Goal: Task Accomplishment & Management: Manage account settings

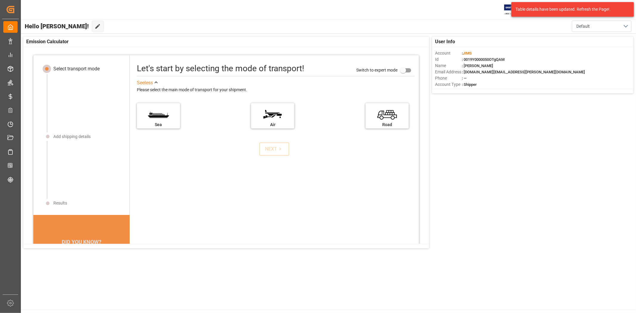
click at [553, 162] on div "User Info Account : [PERSON_NAME] : 0019Y0000050OTgQAM Name : [PERSON_NAME] Ema…" at bounding box center [328, 143] width 616 height 218
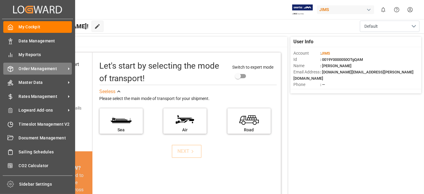
click at [37, 70] on span "Order Management" at bounding box center [42, 69] width 47 height 6
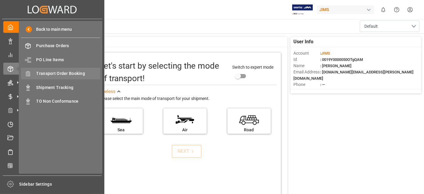
click at [72, 75] on span "Transport Order Booking" at bounding box center [68, 73] width 64 height 6
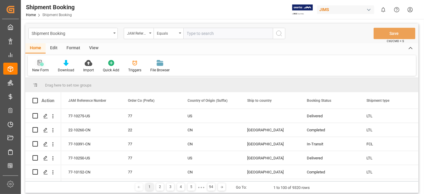
click at [44, 65] on div at bounding box center [40, 63] width 17 height 6
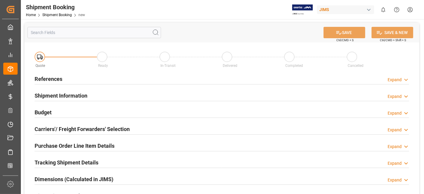
click at [73, 79] on div "References Expand" at bounding box center [222, 78] width 375 height 11
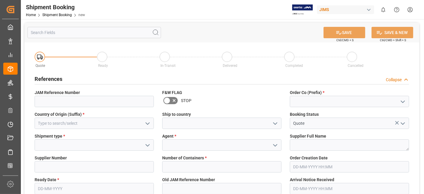
click at [403, 100] on icon "open menu" at bounding box center [402, 101] width 7 height 7
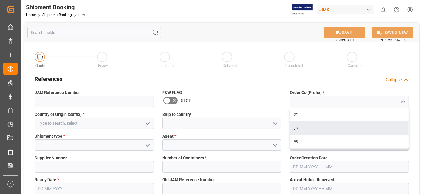
click at [337, 124] on div "77" at bounding box center [349, 127] width 119 height 13
type input "77"
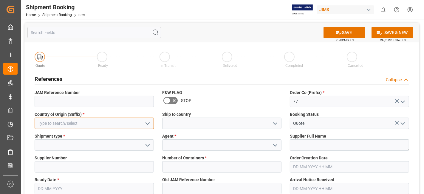
click at [115, 121] on input at bounding box center [94, 123] width 119 height 11
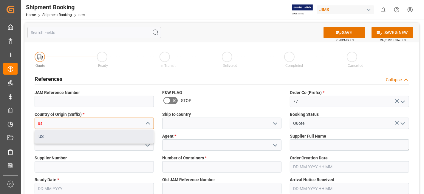
click at [116, 138] on div "US" at bounding box center [94, 136] width 119 height 13
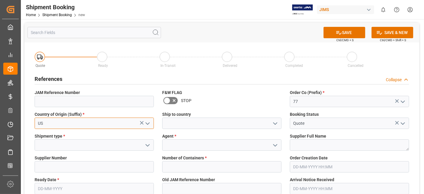
type input "US"
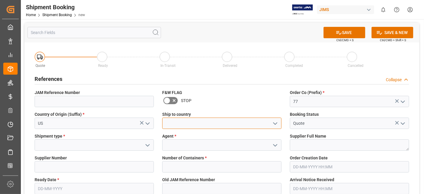
click at [199, 121] on input at bounding box center [221, 123] width 119 height 11
type input "[GEOGRAPHIC_DATA]"
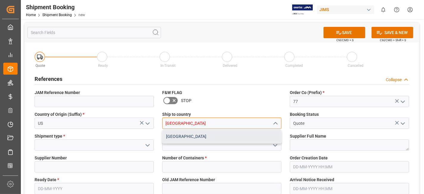
click at [182, 136] on div "[GEOGRAPHIC_DATA]" at bounding box center [222, 136] width 119 height 13
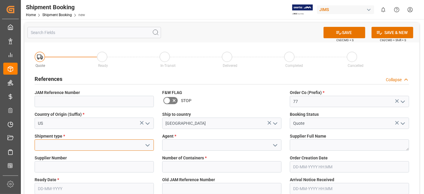
click at [90, 144] on input at bounding box center [94, 144] width 119 height 11
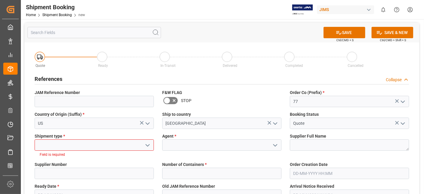
click at [149, 146] on icon "open menu" at bounding box center [147, 145] width 7 height 7
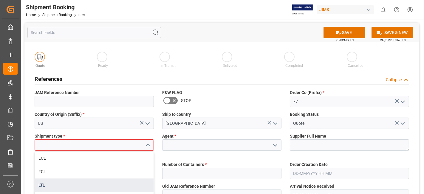
click at [120, 182] on div "LTL" at bounding box center [94, 184] width 119 height 13
type input "LTL"
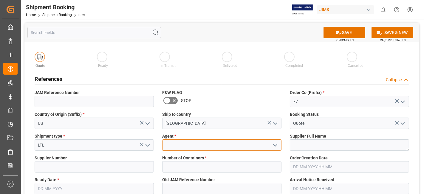
click at [232, 144] on input at bounding box center [221, 144] width 119 height 11
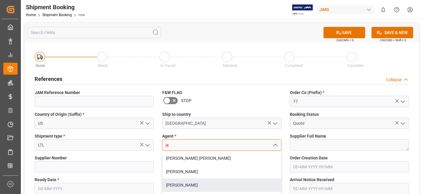
click at [220, 182] on div "[PERSON_NAME]" at bounding box center [222, 184] width 119 height 13
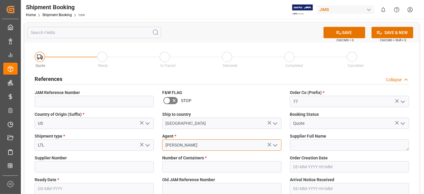
type input "[PERSON_NAME]"
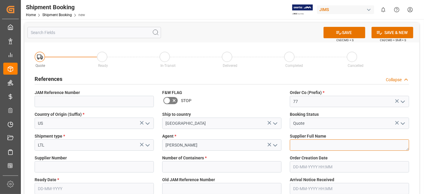
click at [301, 144] on textarea at bounding box center [349, 144] width 119 height 11
paste textarea "Fender Musical Instruments Corp."
type textarea "Fender Musical Instruments Corp."
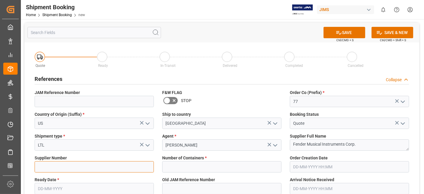
click at [67, 166] on input at bounding box center [94, 166] width 119 height 11
paste input "167567"
type input "167567"
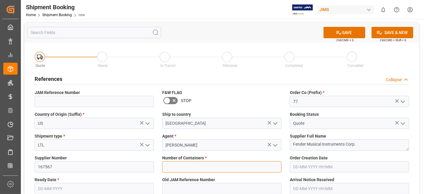
click at [209, 167] on input "text" at bounding box center [221, 166] width 119 height 11
type input "0"
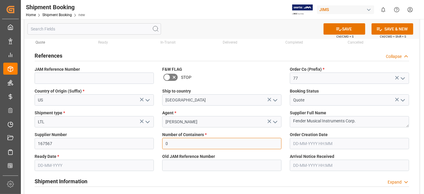
scroll to position [33, 0]
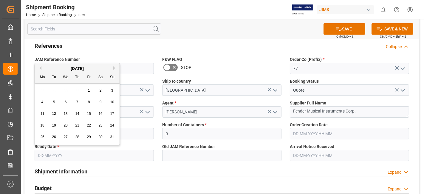
click at [60, 156] on input "text" at bounding box center [94, 155] width 119 height 11
click at [59, 103] on div "4 5 6 7 8 9 10" at bounding box center [77, 102] width 81 height 12
click at [78, 114] on span "14" at bounding box center [77, 114] width 4 height 4
type input "14-08-2025"
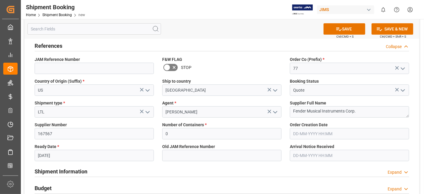
click at [328, 36] on div "SAVE Ctrl/CMD + S SAVE & NEW Ctrl/CMD + Shift + S" at bounding box center [221, 29] width 395 height 20
click at [327, 32] on button "SAVE" at bounding box center [345, 28] width 42 height 11
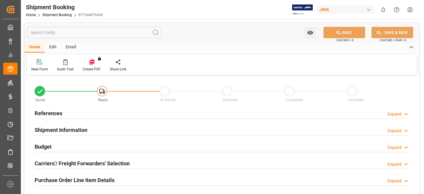
type input "0"
type input "[DATE]"
click at [72, 110] on div "References Expand" at bounding box center [222, 112] width 375 height 11
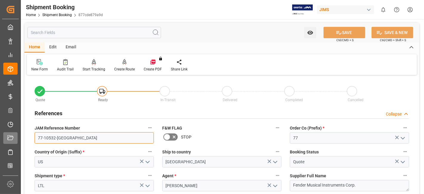
drag, startPoint x: 58, startPoint y: 137, endPoint x: 4, endPoint y: 135, distance: 54.3
click at [19, 137] on div "Created by potrace 1.15, written by Peter Selinger 2001-2017 Created by potrace…" at bounding box center [212, 97] width 424 height 194
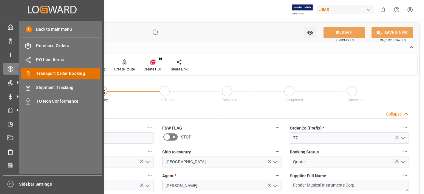
click at [79, 74] on span "Transport Order Booking" at bounding box center [68, 73] width 64 height 6
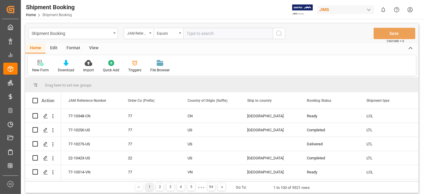
click at [195, 36] on input "text" at bounding box center [228, 33] width 90 height 11
type input "77-9939-US"
click at [281, 33] on circle "search button" at bounding box center [279, 33] width 5 height 5
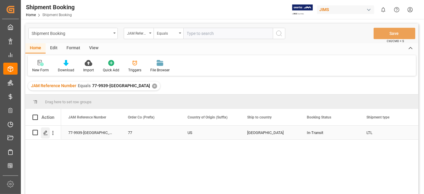
click at [45, 134] on icon "Press SPACE to select this row." at bounding box center [45, 132] width 5 height 5
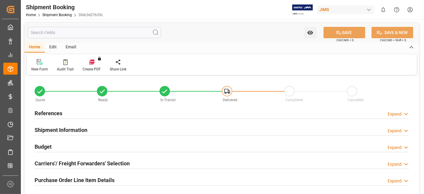
type input "0"
type input "04-08-2025"
click at [66, 114] on div "References Expand" at bounding box center [222, 112] width 375 height 11
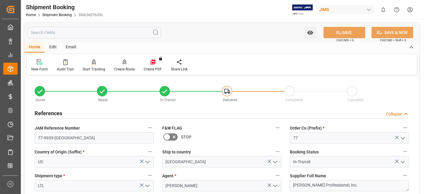
click at [115, 124] on label "JAM Reference Number" at bounding box center [94, 128] width 119 height 8
click at [146, 124] on button "JAM Reference Number" at bounding box center [150, 128] width 8 height 8
click at [114, 123] on div at bounding box center [212, 97] width 424 height 194
click at [114, 123] on div "JAM Reference Number 77-9939-US" at bounding box center [94, 134] width 128 height 24
click at [113, 122] on div "JAM Reference Number 77-9939-US" at bounding box center [94, 134] width 128 height 24
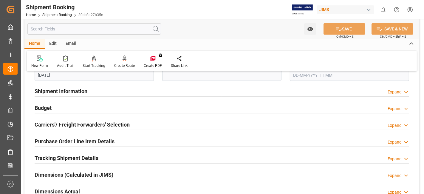
scroll to position [159, 0]
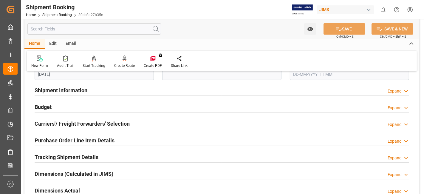
click at [70, 108] on div "Budget Expand" at bounding box center [222, 106] width 375 height 11
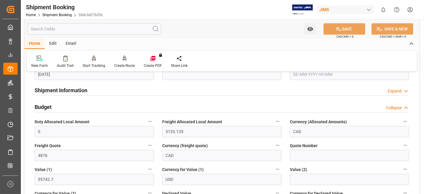
click at [69, 108] on div "Budget Collapse" at bounding box center [222, 106] width 375 height 11
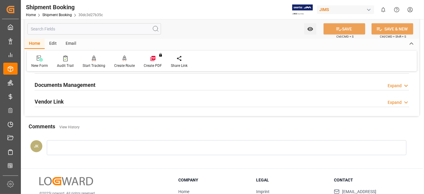
scroll to position [318, 0]
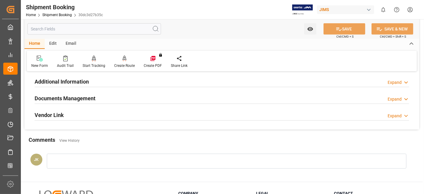
click at [76, 97] on h2 "Documents Management" at bounding box center [65, 98] width 61 height 8
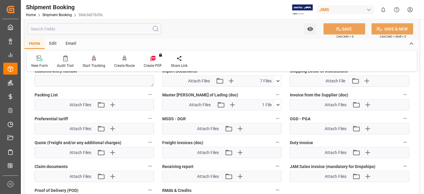
scroll to position [451, 0]
click at [368, 101] on icon "button" at bounding box center [368, 104] width 6 height 6
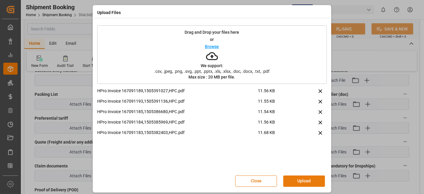
click at [304, 181] on button "Upload" at bounding box center [304, 180] width 42 height 11
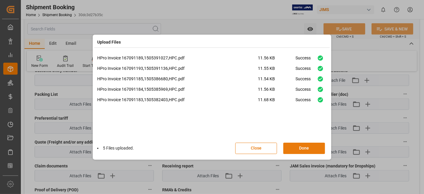
click at [301, 148] on button "Done" at bounding box center [304, 148] width 42 height 11
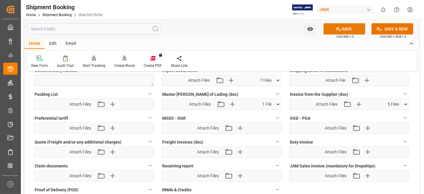
click at [330, 31] on button "SAVE" at bounding box center [345, 28] width 42 height 11
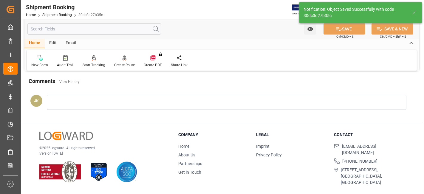
scroll to position [252, 0]
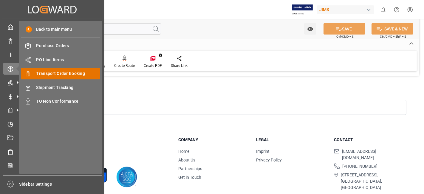
click at [69, 73] on span "Transport Order Booking" at bounding box center [68, 73] width 64 height 6
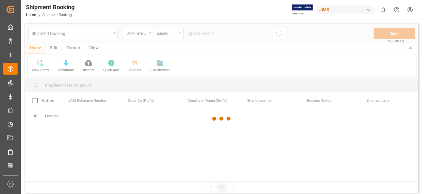
click at [198, 34] on div at bounding box center [221, 119] width 393 height 190
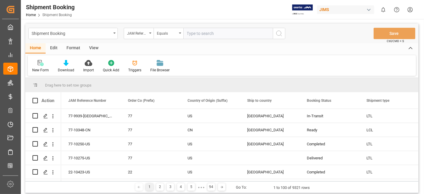
click at [192, 38] on input "text" at bounding box center [228, 33] width 90 height 11
paste input "77-10469-CN"
type input "77-10469-CN"
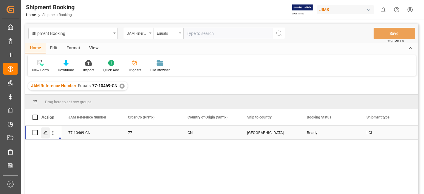
click at [47, 131] on polygon "Press SPACE to select this row." at bounding box center [45, 132] width 3 height 3
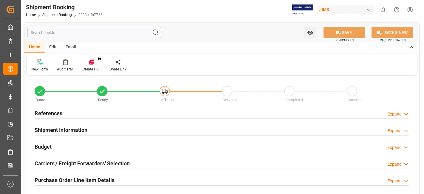
type input "0"
type input "08-08-2025"
click at [83, 114] on div "References Expand" at bounding box center [222, 112] width 375 height 11
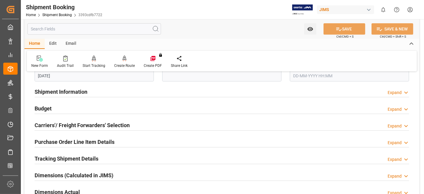
scroll to position [159, 0]
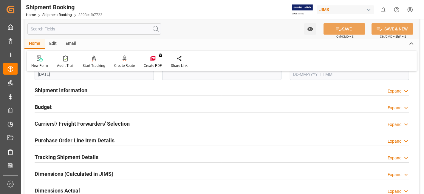
click at [79, 108] on div "Budget Expand" at bounding box center [222, 106] width 375 height 11
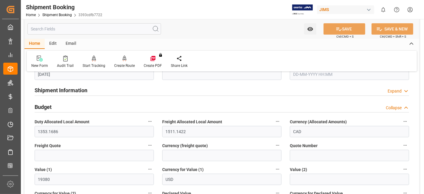
click at [79, 108] on div "Budget Collapse" at bounding box center [222, 106] width 375 height 11
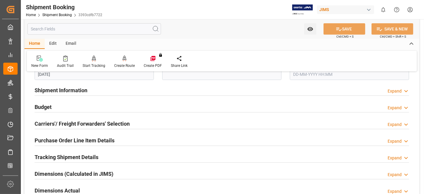
click at [79, 108] on div "Budget Expand" at bounding box center [222, 106] width 375 height 11
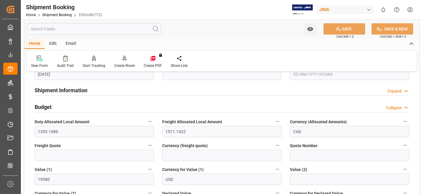
click at [52, 103] on div "Budget Collapse" at bounding box center [222, 106] width 375 height 11
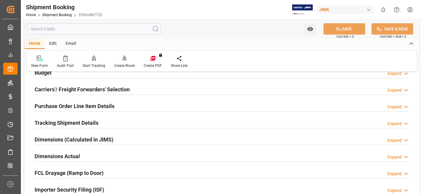
scroll to position [192, 0]
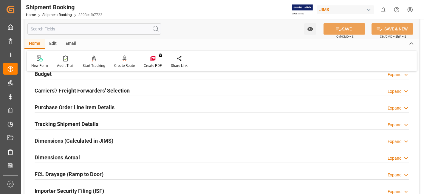
click at [76, 88] on h2 "Carriers'/ Freight Forwarders' Selection" at bounding box center [82, 91] width 95 height 8
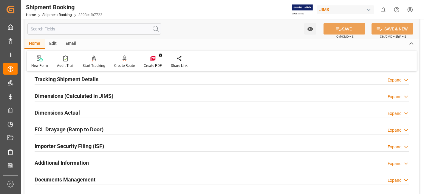
scroll to position [371, 0]
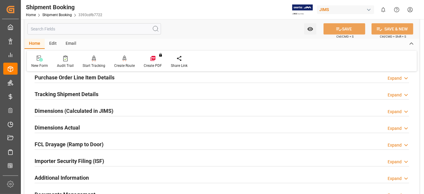
click at [69, 93] on h2 "Tracking Shipment Details" at bounding box center [67, 94] width 64 height 8
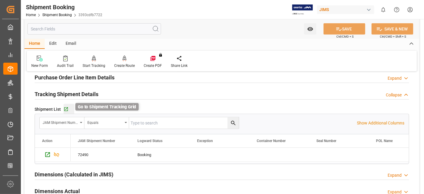
click at [67, 109] on icon "button" at bounding box center [66, 109] width 4 height 4
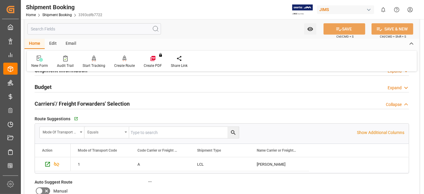
scroll to position [166, 0]
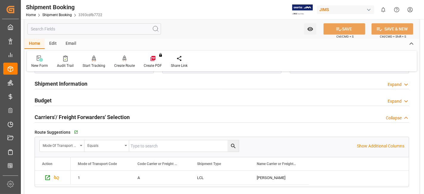
click at [96, 82] on div "Shipment Information Expand" at bounding box center [222, 83] width 375 height 11
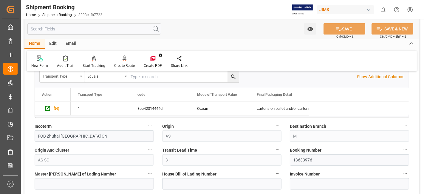
scroll to position [311, 0]
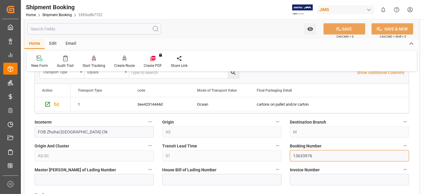
click at [302, 153] on input "13633976" at bounding box center [349, 155] width 119 height 11
click at [118, 166] on label "Master [PERSON_NAME] of Lading Number" at bounding box center [94, 170] width 119 height 8
click at [146, 166] on button "Master [PERSON_NAME] of Lading Number" at bounding box center [150, 170] width 8 height 8
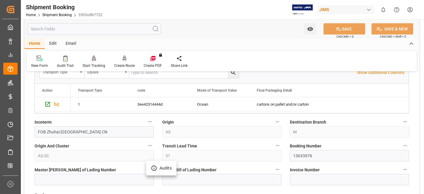
click at [111, 155] on div at bounding box center [212, 97] width 424 height 194
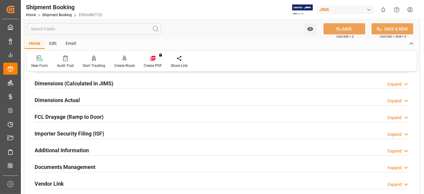
scroll to position [723, 0]
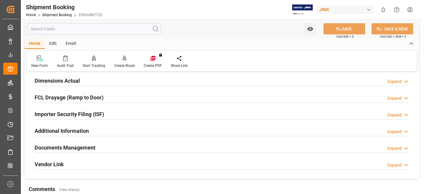
click at [83, 78] on div "Dimensions Actual Expand" at bounding box center [222, 80] width 375 height 11
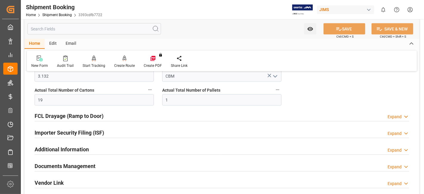
scroll to position [756, 0]
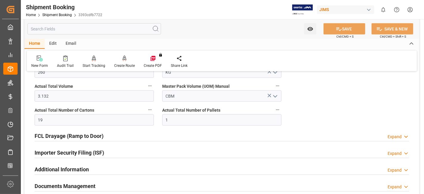
click at [314, 130] on div "FCL Drayage (Ramp to Door) Expand" at bounding box center [222, 135] width 375 height 11
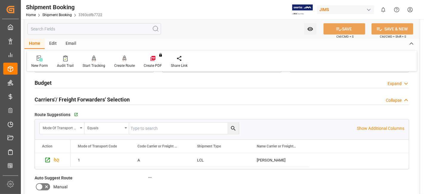
scroll to position [411, 0]
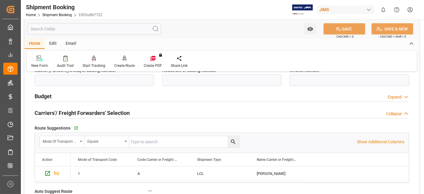
click at [52, 99] on div "Budget Expand" at bounding box center [222, 95] width 375 height 11
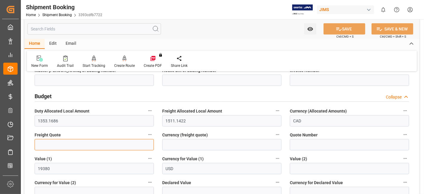
click at [55, 144] on input "text" at bounding box center [94, 144] width 119 height 11
type input "500"
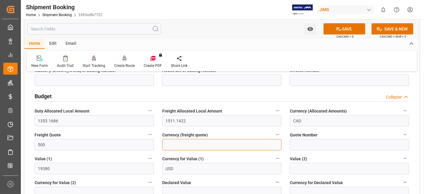
click at [204, 141] on input at bounding box center [221, 144] width 119 height 11
type input "USD"
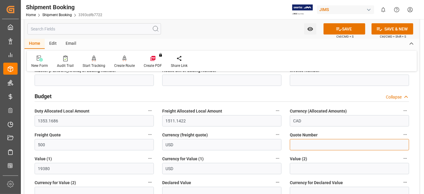
click at [300, 143] on input at bounding box center [349, 144] width 119 height 11
paste input "10550082"
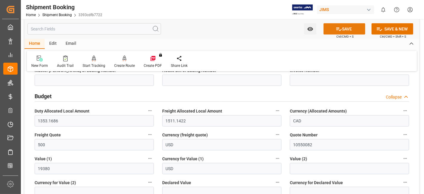
click at [330, 28] on button "SAVE" at bounding box center [345, 28] width 42 height 11
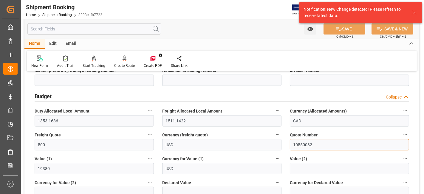
click at [293, 142] on input "10550082" at bounding box center [349, 144] width 119 height 11
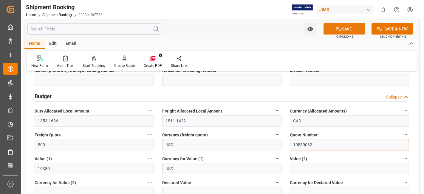
type input "10550082"
click at [337, 27] on icon at bounding box center [339, 29] width 5 height 4
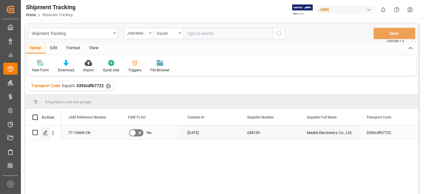
click at [45, 133] on icon "Press SPACE to select this row." at bounding box center [45, 132] width 5 height 5
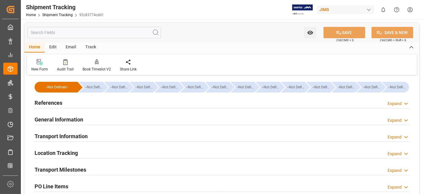
type input "06-08-2025"
click at [139, 102] on div "References Expand" at bounding box center [222, 102] width 375 height 11
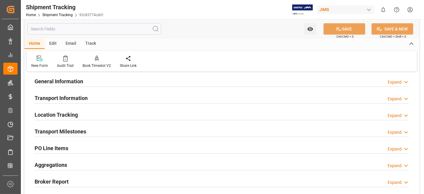
scroll to position [160, 0]
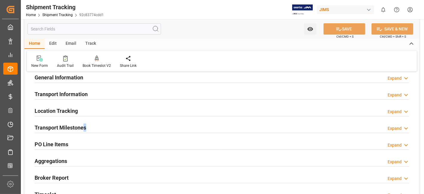
click at [84, 129] on h2 "Transport Milestones" at bounding box center [61, 128] width 52 height 8
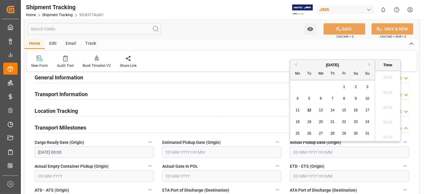
click at [301, 154] on input "text" at bounding box center [349, 151] width 119 height 11
click at [320, 110] on span "13" at bounding box center [321, 110] width 4 height 4
type input "13-08-2025 00:00"
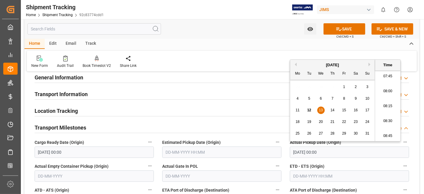
click at [244, 169] on label "Actual Gate In POL" at bounding box center [221, 166] width 119 height 8
click at [274, 169] on button "Actual Gate In POL" at bounding box center [278, 166] width 8 height 8
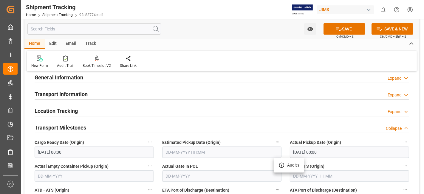
click at [235, 159] on div at bounding box center [212, 97] width 424 height 194
click at [235, 159] on div "Audits" at bounding box center [212, 97] width 424 height 194
click at [235, 159] on div "Estimated Pickup Date (Origin)" at bounding box center [222, 148] width 128 height 24
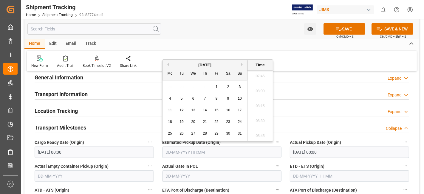
scroll to position [193, 0]
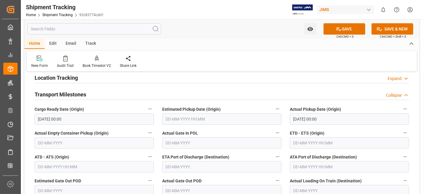
click at [236, 157] on label "ETA Port of Discharge (Destination)" at bounding box center [221, 157] width 119 height 8
click at [274, 157] on button "ETA Port of Discharge (Destination)" at bounding box center [278, 157] width 8 height 8
click at [319, 143] on div at bounding box center [212, 97] width 424 height 194
click at [319, 142] on input "text" at bounding box center [349, 142] width 119 height 11
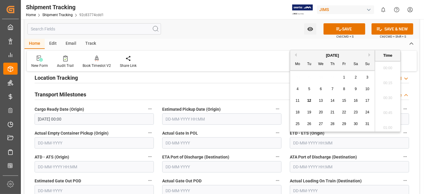
scroll to position [464, 0]
click at [343, 112] on span "22" at bounding box center [344, 112] width 4 height 4
type input "22-08-2025 00:00"
click at [344, 111] on span "22" at bounding box center [344, 112] width 4 height 4
click at [344, 112] on span "22" at bounding box center [344, 112] width 4 height 4
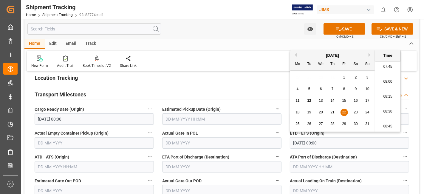
click at [245, 178] on label "Actual Gate Out POD" at bounding box center [221, 181] width 119 height 8
click at [274, 178] on button "Actual Gate Out POD" at bounding box center [278, 181] width 8 height 8
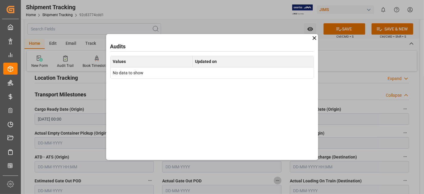
click at [245, 178] on div "Audits Values Updated on No data to show" at bounding box center [212, 97] width 424 height 194
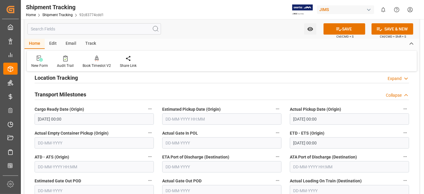
click at [233, 179] on label "Actual Gate Out POD" at bounding box center [221, 181] width 119 height 8
click at [274, 179] on button "Actual Gate Out POD" at bounding box center [278, 181] width 8 height 8
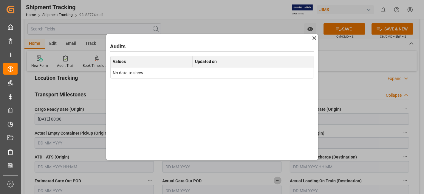
click at [235, 178] on div "Audits Values Updated on No data to show" at bounding box center [212, 97] width 424 height 194
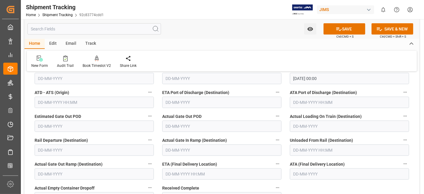
scroll to position [259, 0]
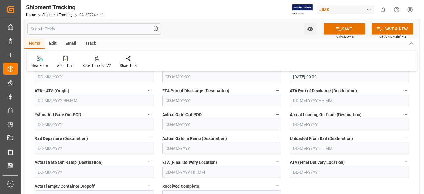
click at [193, 170] on input "text" at bounding box center [221, 171] width 119 height 11
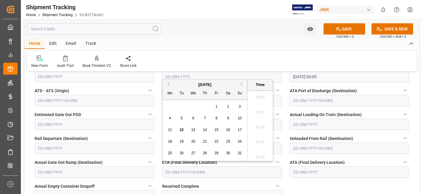
scroll to position [464, 0]
click at [242, 82] on button "Next Month" at bounding box center [243, 84] width 4 height 4
click at [169, 153] on span "29" at bounding box center [170, 153] width 4 height 4
type input "29-09-2025 00:00"
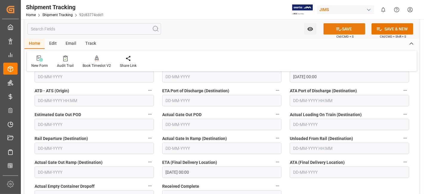
click at [339, 30] on icon at bounding box center [339, 29] width 5 height 4
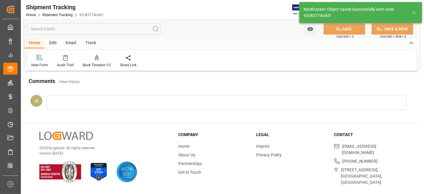
scroll to position [141, 0]
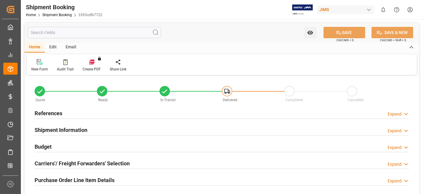
type input "1353.1686"
type input "1511.1422"
type input "19380"
click at [51, 143] on h2 "Budget" at bounding box center [43, 147] width 17 height 8
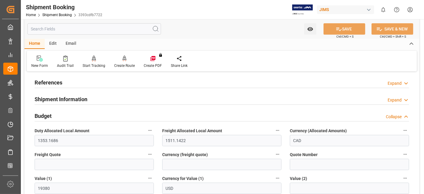
scroll to position [40, 0]
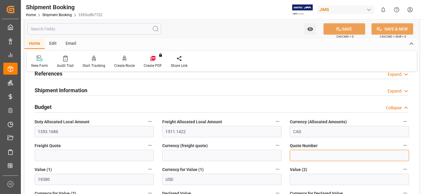
click at [299, 154] on input at bounding box center [349, 155] width 119 height 11
click at [300, 154] on input at bounding box center [349, 155] width 119 height 11
paste input "10550082"
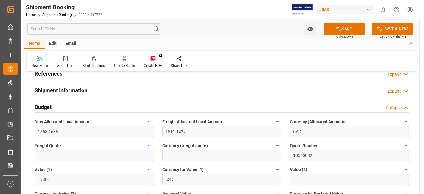
scroll to position [73, 0]
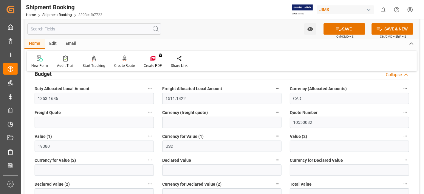
drag, startPoint x: 294, startPoint y: 121, endPoint x: 302, endPoint y: 121, distance: 7.5
click at [295, 121] on input "10550082" at bounding box center [349, 122] width 119 height 11
type input "10550082"
click at [196, 120] on input at bounding box center [221, 122] width 119 height 11
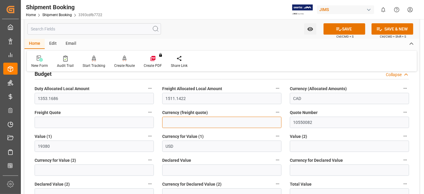
type input "USD"
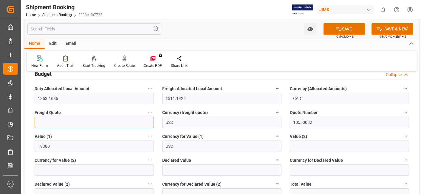
click at [79, 120] on input "text" at bounding box center [94, 122] width 119 height 11
type input "500"
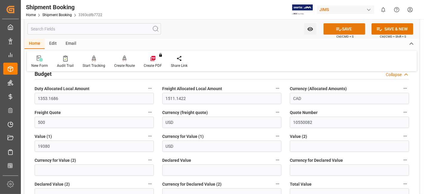
click at [336, 29] on icon at bounding box center [339, 29] width 6 height 6
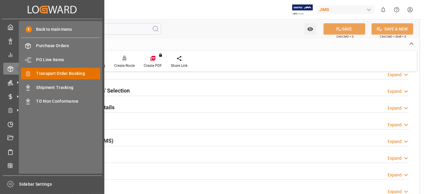
click at [80, 73] on span "Transport Order Booking" at bounding box center [68, 73] width 64 height 6
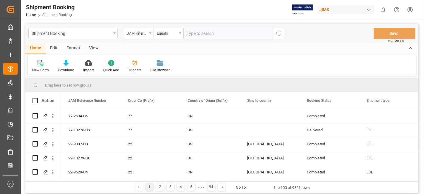
click at [34, 65] on div at bounding box center [40, 63] width 17 height 6
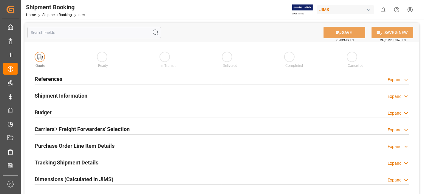
click at [186, 81] on div "References Expand" at bounding box center [222, 78] width 375 height 11
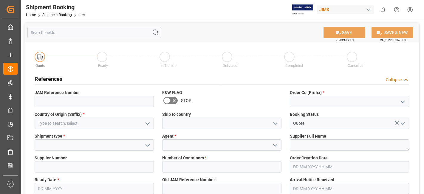
click at [402, 103] on icon "open menu" at bounding box center [402, 101] width 7 height 7
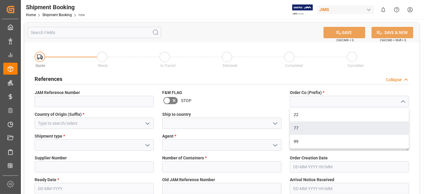
click at [355, 125] on div "77" at bounding box center [349, 127] width 119 height 13
type input "77"
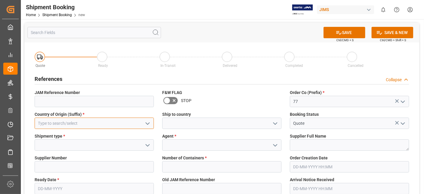
click at [129, 122] on input at bounding box center [94, 123] width 119 height 11
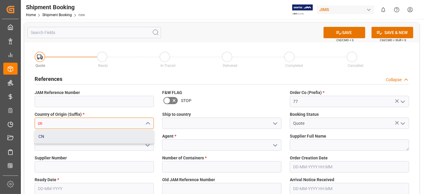
click at [95, 139] on div "CN" at bounding box center [94, 136] width 119 height 13
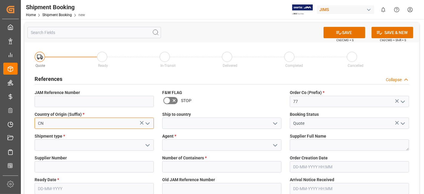
type input "CN"
click at [274, 123] on polyline "open menu" at bounding box center [276, 124] width 4 height 2
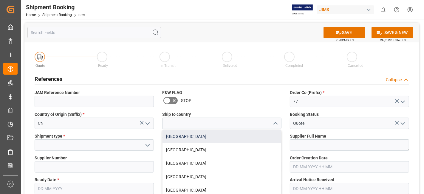
click at [249, 136] on div "[GEOGRAPHIC_DATA]" at bounding box center [222, 136] width 119 height 13
type input "[GEOGRAPHIC_DATA]"
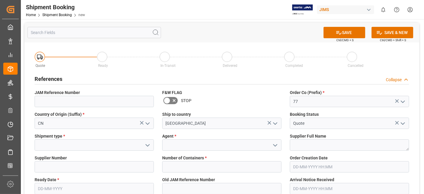
click at [147, 146] on polyline "open menu" at bounding box center [148, 145] width 4 height 2
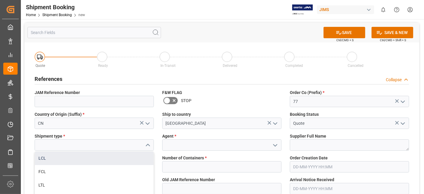
click at [100, 159] on div "LCL" at bounding box center [94, 158] width 119 height 13
type input "LCL"
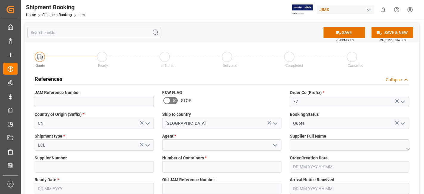
click at [275, 144] on icon "open menu" at bounding box center [275, 145] width 7 height 7
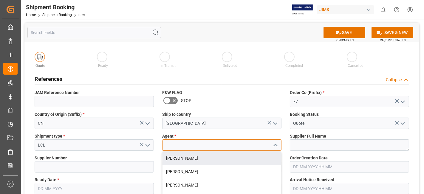
click at [187, 145] on input at bounding box center [221, 144] width 119 height 11
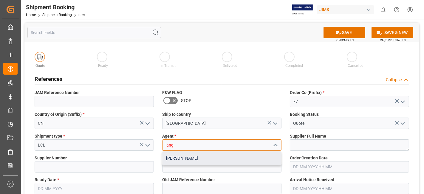
click at [196, 161] on div "[PERSON_NAME]" at bounding box center [222, 158] width 119 height 13
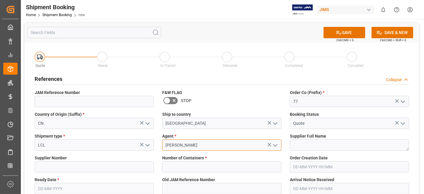
type input "[PERSON_NAME]"
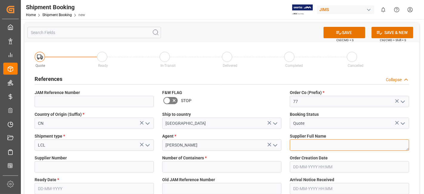
click at [302, 146] on textarea at bounding box center [349, 144] width 119 height 11
paste textarea "Fender Musical Instruments - [GEOGRAPHIC_DATA]"
type textarea "Fender Musical Instruments - [GEOGRAPHIC_DATA]"
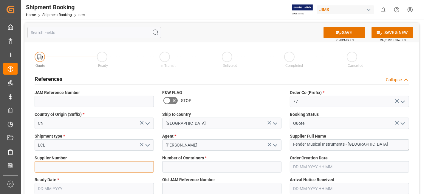
click at [95, 165] on input at bounding box center [94, 166] width 119 height 11
paste input "778797"
type input "778797"
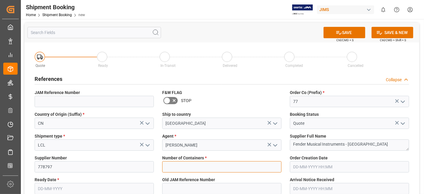
click at [212, 164] on input "text" at bounding box center [221, 166] width 119 height 11
type input "0"
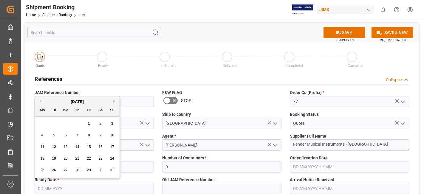
click at [53, 185] on input "text" at bounding box center [94, 188] width 119 height 11
click at [55, 147] on span "12" at bounding box center [54, 147] width 4 height 4
type input "[DATE]"
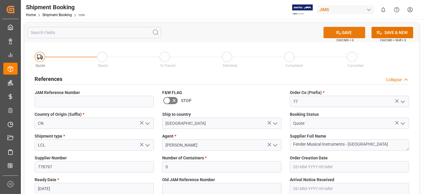
click at [342, 36] on button "SAVE" at bounding box center [345, 32] width 42 height 11
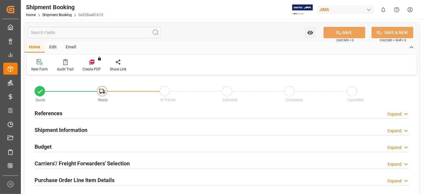
type input "0"
type input "[DATE]"
click at [60, 115] on h2 "References" at bounding box center [49, 113] width 28 height 8
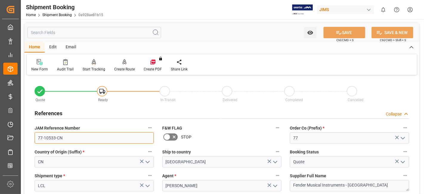
drag, startPoint x: 71, startPoint y: 138, endPoint x: 30, endPoint y: 136, distance: 41.2
click at [55, 137] on input "77-10533-CN" at bounding box center [94, 137] width 119 height 11
drag, startPoint x: 65, startPoint y: 135, endPoint x: 5, endPoint y: 137, distance: 60.3
click at [13, 138] on div "Created by potrace 1.15, written by [PERSON_NAME] [DATE]-[DATE] Created by potr…" at bounding box center [212, 97] width 424 height 194
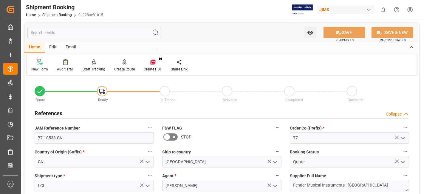
click at [220, 129] on label "F&W FLAG" at bounding box center [221, 128] width 119 height 8
click at [274, 129] on button "F&W FLAG" at bounding box center [278, 128] width 8 height 8
click at [209, 135] on div at bounding box center [212, 97] width 424 height 194
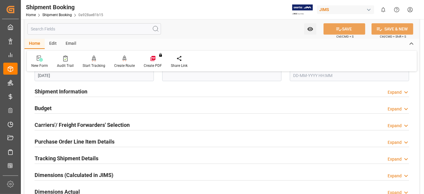
scroll to position [159, 0]
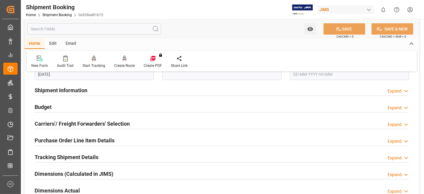
click at [80, 124] on h2 "Carriers'/ Freight Forwarders' Selection" at bounding box center [82, 124] width 95 height 8
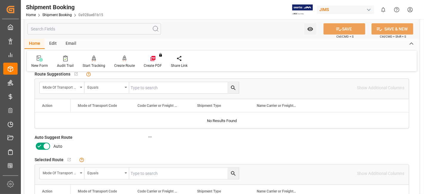
scroll to position [225, 0]
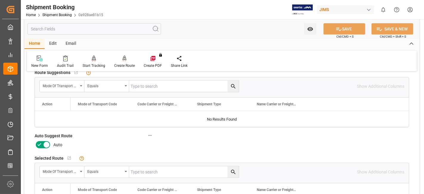
click at [37, 142] on icon at bounding box center [39, 144] width 7 height 7
click at [0, 0] on input "checkbox" at bounding box center [0, 0] width 0 height 0
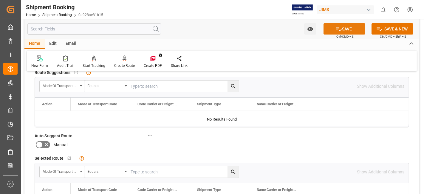
click at [339, 27] on icon at bounding box center [339, 29] width 6 height 6
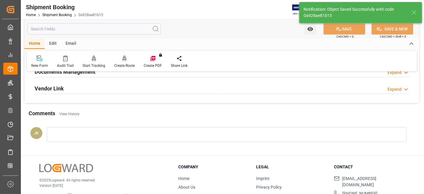
scroll to position [106, 0]
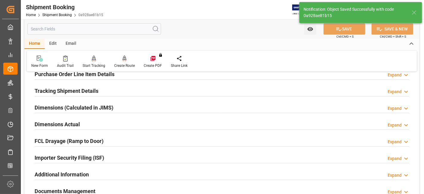
click at [123, 66] on div "Create Route" at bounding box center [124, 65] width 21 height 5
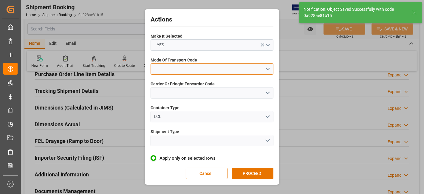
click at [267, 67] on button "open menu" at bounding box center [212, 68] width 123 height 11
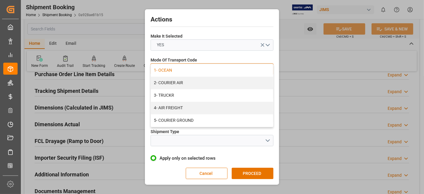
click at [198, 70] on div "1- OCEAN" at bounding box center [212, 70] width 122 height 13
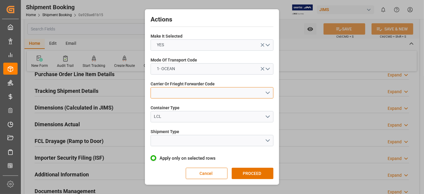
click at [269, 95] on button "open menu" at bounding box center [212, 92] width 123 height 11
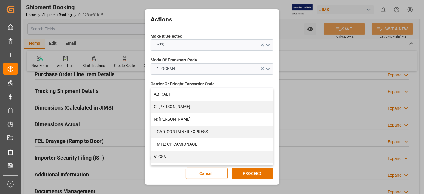
drag, startPoint x: 273, startPoint y: 95, endPoint x: 271, endPoint y: 107, distance: 11.5
click at [271, 107] on div "ABF: ABF C: CH ROBINSON N: CH ROBINSON T-CAD: CONTAINER EXPRESS T-MTL: CP CAMIO…" at bounding box center [212, 127] width 123 height 78
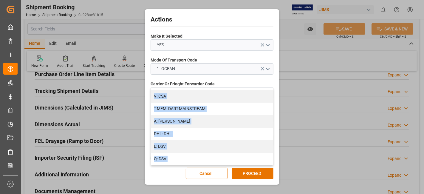
scroll to position [64, 0]
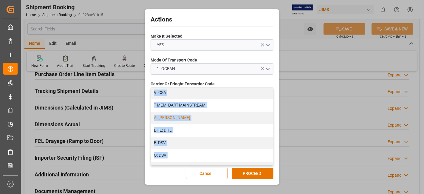
click at [206, 118] on div "A: DELMAR" at bounding box center [212, 118] width 122 height 13
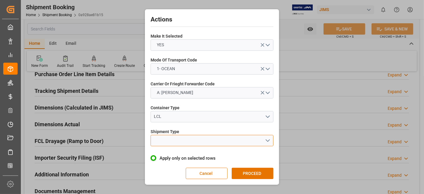
click at [269, 141] on button "open menu" at bounding box center [212, 140] width 123 height 11
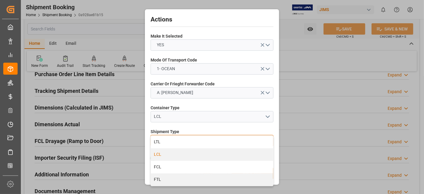
click at [198, 152] on div "LCL" at bounding box center [212, 154] width 122 height 13
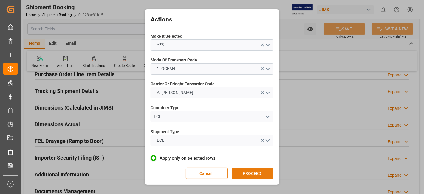
click at [248, 172] on button "PROCEED" at bounding box center [253, 173] width 42 height 11
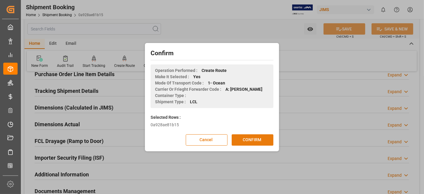
click at [248, 142] on button "CONFIRM" at bounding box center [253, 139] width 42 height 11
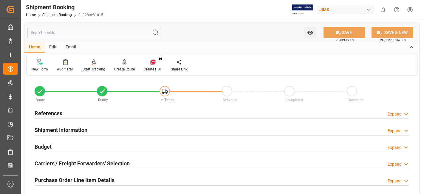
click at [94, 161] on h2 "Carriers'/ Freight Forwarders' Selection" at bounding box center [82, 163] width 95 height 8
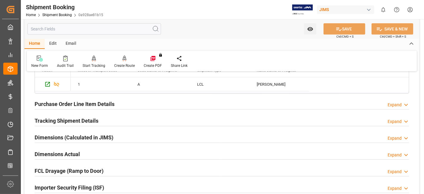
scroll to position [239, 0]
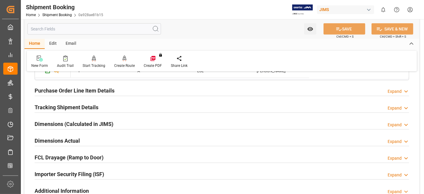
click at [90, 139] on div "Dimensions Actual Expand" at bounding box center [222, 140] width 375 height 11
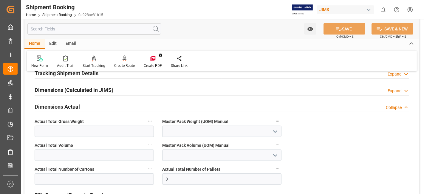
scroll to position [278, 0]
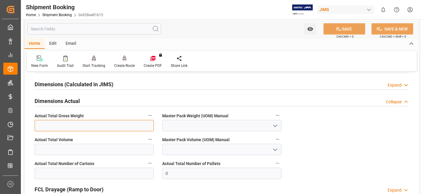
drag, startPoint x: 87, startPoint y: 122, endPoint x: 92, endPoint y: 119, distance: 6.0
click at [87, 122] on input "text" at bounding box center [94, 125] width 119 height 11
type input "1627"
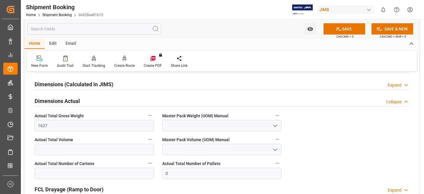
click at [275, 125] on polyline "open menu" at bounding box center [276, 126] width 4 height 2
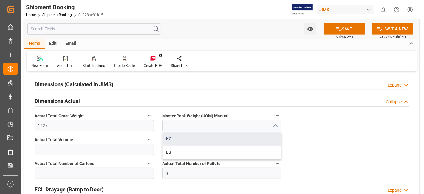
click at [243, 137] on div "KG" at bounding box center [222, 138] width 119 height 13
type input "KG"
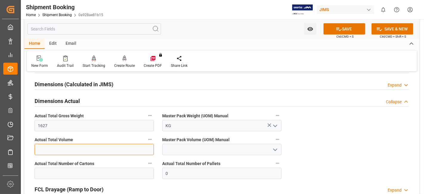
click at [101, 148] on input "text" at bounding box center [94, 149] width 119 height 11
type input "20"
click at [275, 146] on icon "open menu" at bounding box center [275, 149] width 7 height 7
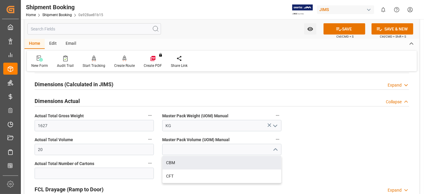
drag, startPoint x: 214, startPoint y: 161, endPoint x: 202, endPoint y: 164, distance: 12.5
click at [213, 161] on div "CBM" at bounding box center [222, 162] width 119 height 13
type input "CBM"
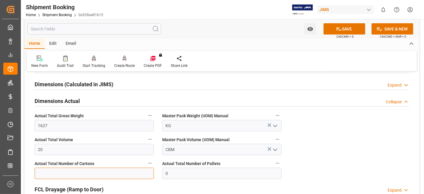
click at [99, 175] on input "text" at bounding box center [94, 173] width 119 height 11
type input "100"
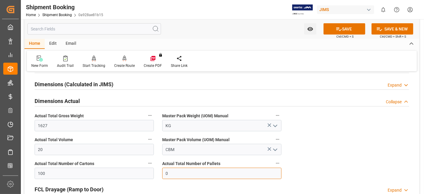
click at [166, 172] on input "0" at bounding box center [221, 173] width 119 height 11
click at [177, 172] on input "120" at bounding box center [221, 173] width 119 height 11
type input "12"
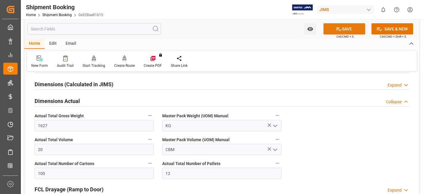
click at [344, 30] on button "SAVE" at bounding box center [345, 28] width 42 height 11
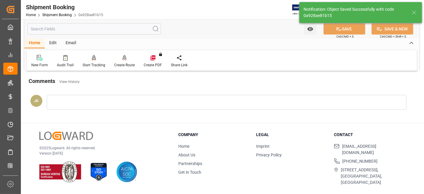
scroll to position [130, 0]
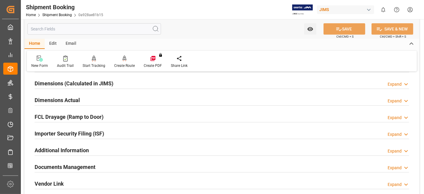
click at [82, 163] on h2 "Documents Management" at bounding box center [65, 167] width 61 height 8
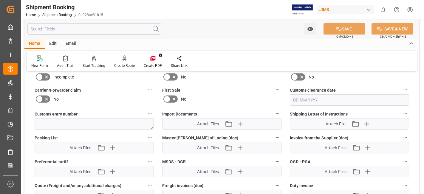
scroll to position [289, 0]
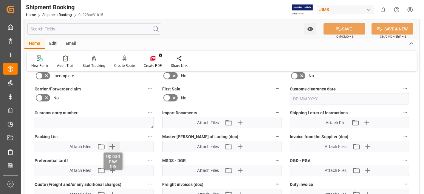
click at [111, 142] on icon "button" at bounding box center [113, 147] width 10 height 10
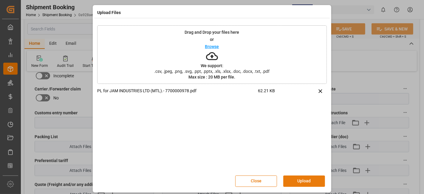
click at [297, 178] on button "Upload" at bounding box center [304, 180] width 42 height 11
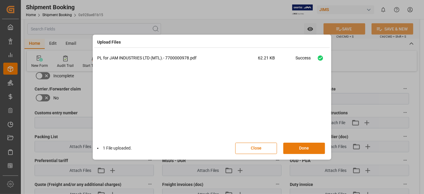
click at [299, 149] on button "Done" at bounding box center [304, 148] width 42 height 11
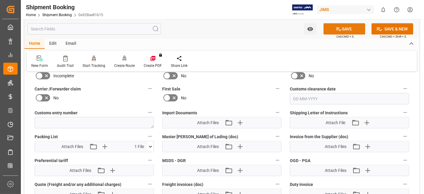
click at [329, 29] on button "SAVE" at bounding box center [345, 28] width 42 height 11
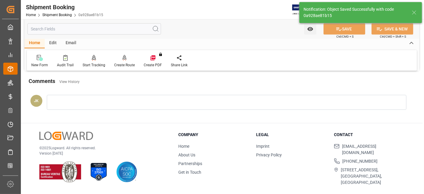
scroll to position [252, 0]
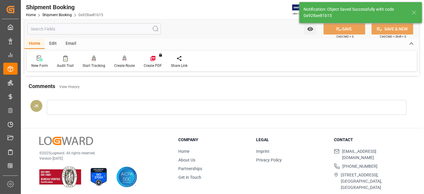
click at [126, 138] on div "© 2025 Logward. All rights reserved. Version 1.1.84" at bounding box center [101, 162] width 124 height 51
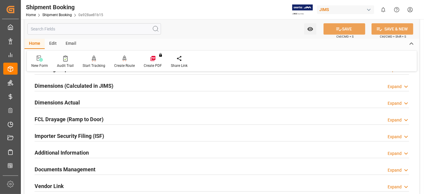
scroll to position [119, 0]
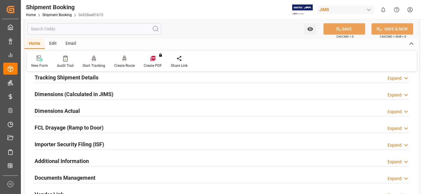
click at [87, 78] on h2 "Tracking Shipment Details" at bounding box center [67, 77] width 64 height 8
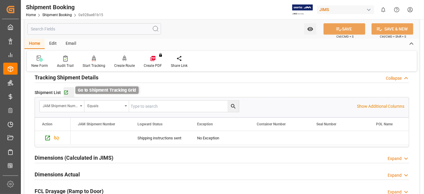
click at [65, 93] on icon "button" at bounding box center [66, 92] width 5 height 5
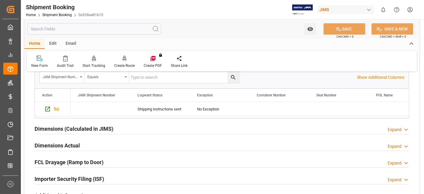
scroll to position [152, 0]
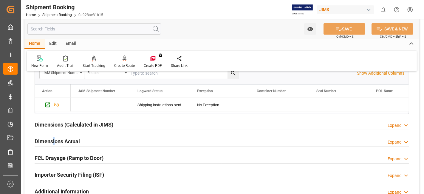
click at [54, 142] on h2 "Dimensions Actual" at bounding box center [57, 141] width 45 height 8
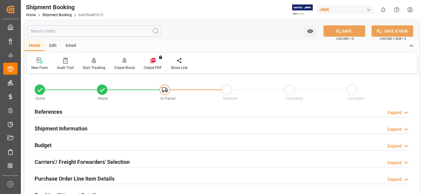
scroll to position [0, 0]
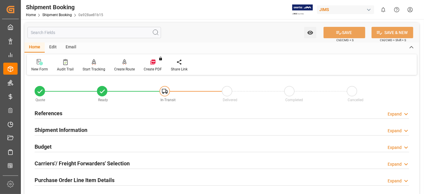
click at [57, 115] on h2 "References" at bounding box center [49, 113] width 28 height 8
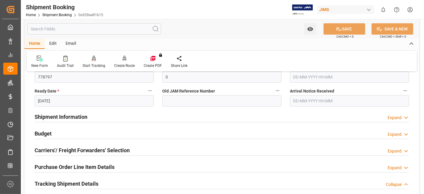
scroll to position [146, 0]
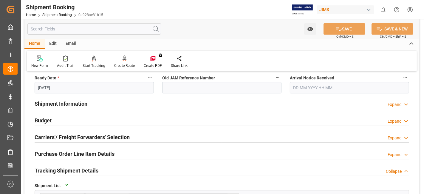
click at [57, 115] on div "Budget Expand" at bounding box center [222, 119] width 375 height 11
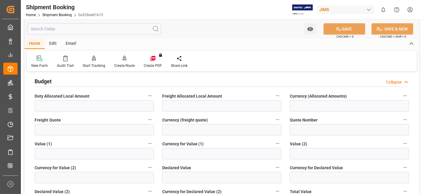
scroll to position [186, 0]
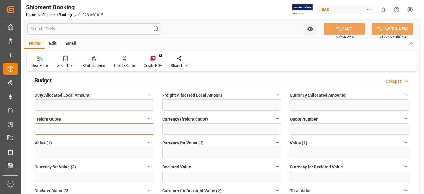
click at [57, 125] on input "text" at bounding box center [94, 128] width 119 height 11
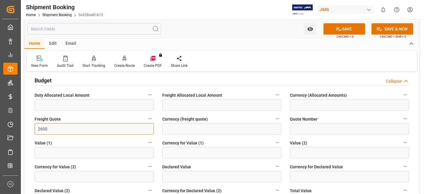
type input "2600"
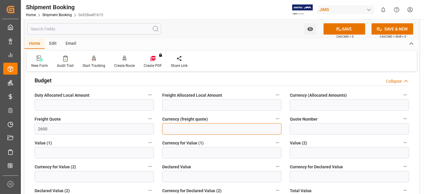
click at [206, 130] on input at bounding box center [221, 128] width 119 height 11
type input "USD"
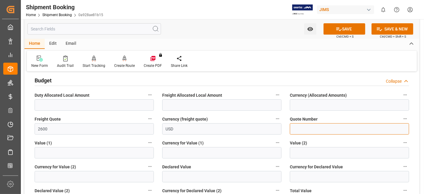
click at [295, 127] on input at bounding box center [349, 128] width 119 height 11
paste input "10535982"
type input "10535982"
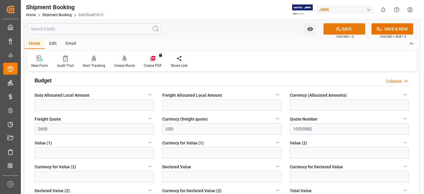
click at [331, 32] on button "SAVE" at bounding box center [345, 28] width 42 height 11
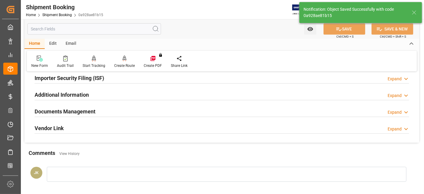
scroll to position [66, 0]
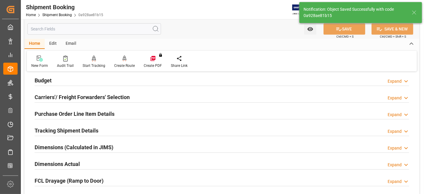
click at [58, 95] on h2 "Carriers'/ Freight Forwarders' Selection" at bounding box center [82, 97] width 95 height 8
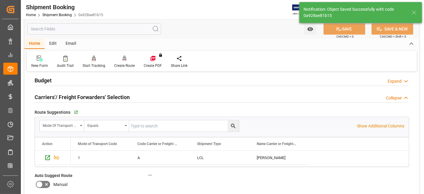
click at [58, 95] on h2 "Carriers'/ Freight Forwarders' Selection" at bounding box center [82, 97] width 95 height 8
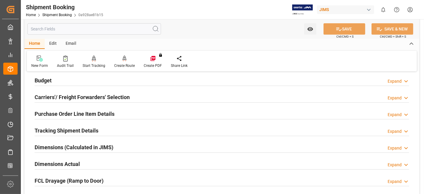
click at [71, 82] on div "Budget Expand" at bounding box center [222, 79] width 375 height 11
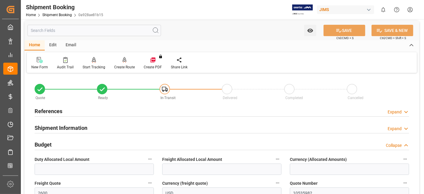
scroll to position [0, 0]
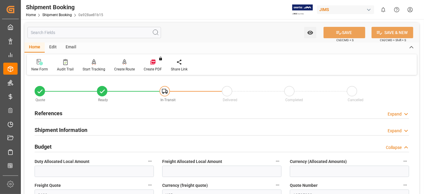
click at [50, 117] on h2 "References" at bounding box center [49, 113] width 28 height 8
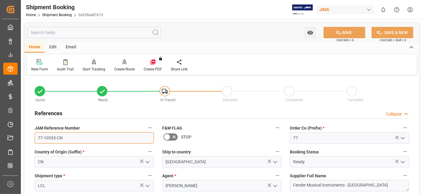
click at [50, 138] on input "77-10533-CN" at bounding box center [94, 137] width 119 height 11
click at [49, 140] on input "77-10533-CN" at bounding box center [94, 137] width 119 height 11
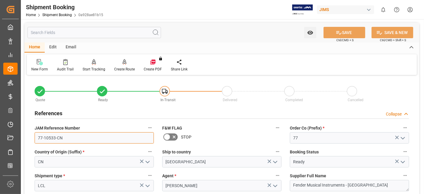
click at [49, 140] on input "77-10533-CN" at bounding box center [94, 137] width 119 height 11
click at [103, 147] on div "Country of Origin (Suffix) * CN" at bounding box center [94, 158] width 128 height 24
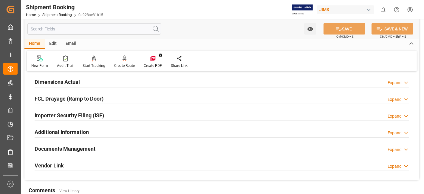
scroll to position [411, 0]
click at [101, 147] on div "Documents Management Expand" at bounding box center [222, 148] width 375 height 11
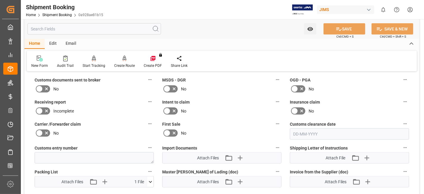
scroll to position [530, 0]
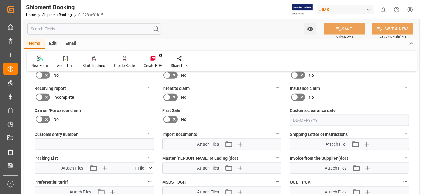
click at [368, 146] on div "Attach File Attach existing file Upload new file" at bounding box center [349, 144] width 119 height 11
click at [368, 142] on icon "button" at bounding box center [367, 144] width 10 height 10
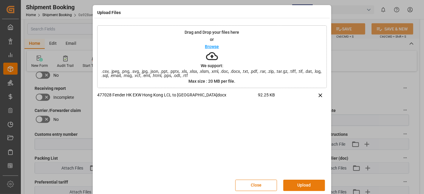
click at [301, 182] on button "Upload" at bounding box center [304, 185] width 42 height 11
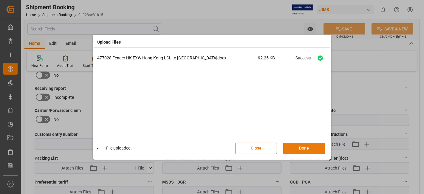
click at [299, 149] on button "Done" at bounding box center [304, 148] width 42 height 11
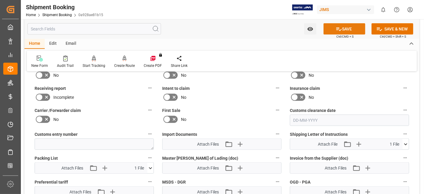
click at [336, 28] on icon at bounding box center [339, 29] width 6 height 6
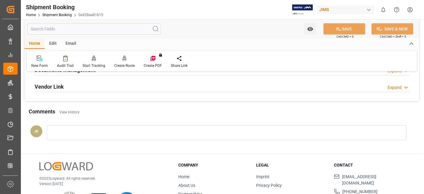
scroll to position [220, 0]
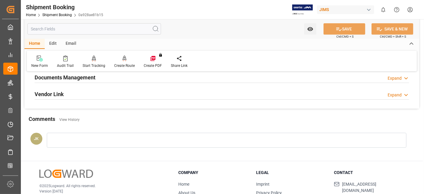
click at [81, 78] on h2 "Documents Management" at bounding box center [65, 77] width 61 height 8
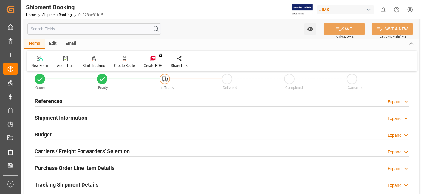
scroll to position [0, 0]
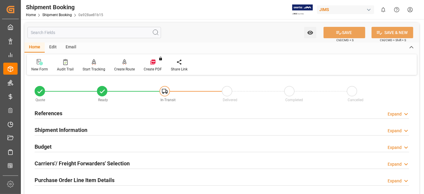
click at [67, 48] on div "Email" at bounding box center [71, 47] width 20 height 10
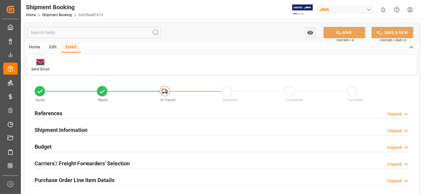
click at [38, 66] on div "Send Email" at bounding box center [40, 65] width 27 height 13
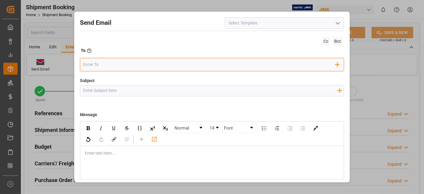
click at [126, 66] on input "email" at bounding box center [209, 64] width 252 height 9
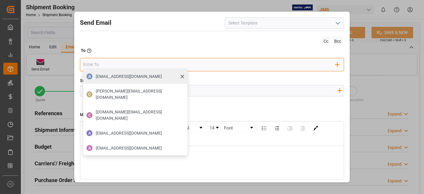
type input "boisvertbr@delmar.ca"
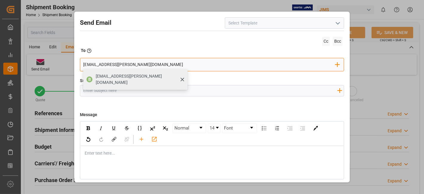
click at [131, 77] on span "boisvertbr@delmar.ca" at bounding box center [140, 79] width 88 height 13
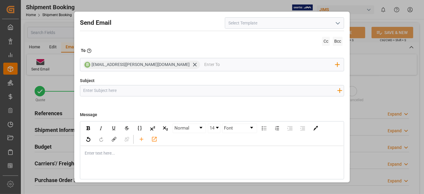
click at [337, 23] on icon "open menu" at bounding box center [337, 23] width 7 height 7
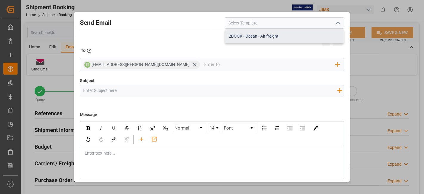
click at [285, 37] on div "2BOOK - Ocean - Air freight" at bounding box center [284, 36] width 119 height 13
type input "2BOOK - Ocean - Air freight"
type input "2BOOK {{jamReferenceNumber}} {{supplierFullName}} Ship from: {{country}} Ship t…"
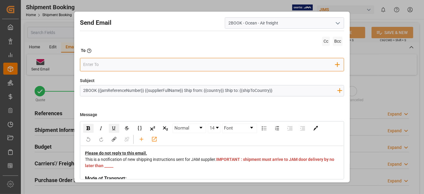
click at [117, 63] on input "email" at bounding box center [209, 64] width 252 height 9
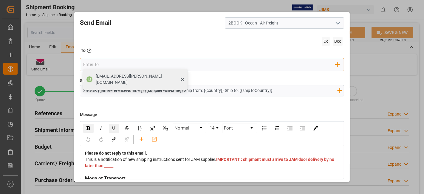
type input "boisvertbr@delmar.ca"
click at [127, 76] on span "boisvertbr@delmar.ca" at bounding box center [140, 79] width 88 height 13
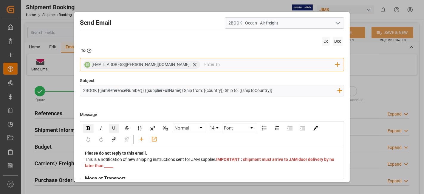
drag, startPoint x: 340, startPoint y: 130, endPoint x: 335, endPoint y: 142, distance: 12.5
click at [340, 142] on div "Normal 14 Font" at bounding box center [212, 134] width 263 height 24
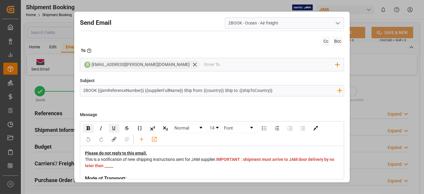
click at [225, 164] on span "IMPORTANT : shipment must arrive to JAM door delivery by no later than _____" at bounding box center [210, 162] width 250 height 11
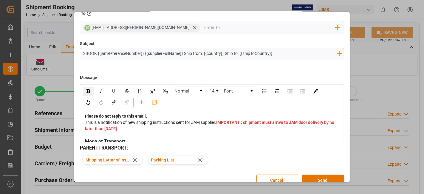
scroll to position [46, 0]
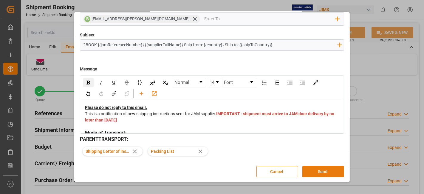
click at [319, 172] on button "Send" at bounding box center [324, 171] width 42 height 11
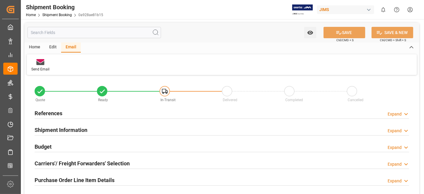
click at [56, 111] on h2 "References" at bounding box center [49, 113] width 28 height 8
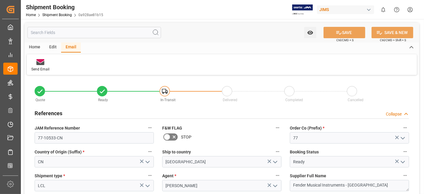
click at [57, 109] on div "References" at bounding box center [49, 112] width 28 height 11
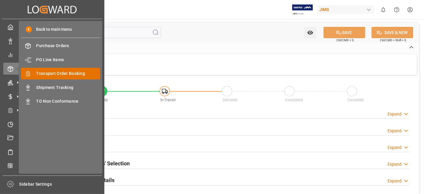
click at [70, 75] on span "Transport Order Booking" at bounding box center [68, 73] width 64 height 6
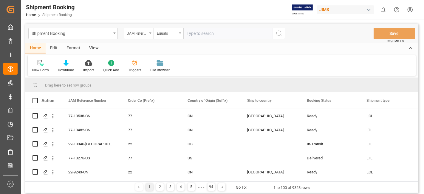
click at [197, 33] on input "text" at bounding box center [228, 33] width 90 height 11
paste input "77-10413-US"
type input "77-10413-US"
click at [278, 38] on button "search button" at bounding box center [279, 33] width 13 height 11
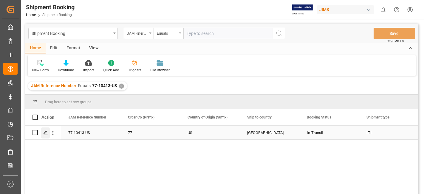
click at [46, 133] on icon "Press SPACE to select this row." at bounding box center [45, 132] width 5 height 5
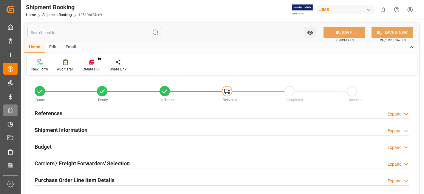
type input "38.7276"
type input "3469.3999"
type input "3185"
type input "57567.43"
drag, startPoint x: 93, startPoint y: 141, endPoint x: 100, endPoint y: 141, distance: 6.9
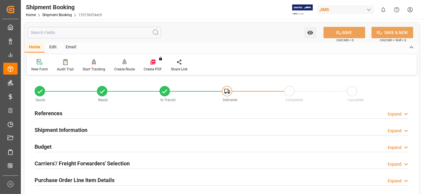
click at [93, 141] on div "Budget Expand" at bounding box center [222, 146] width 375 height 11
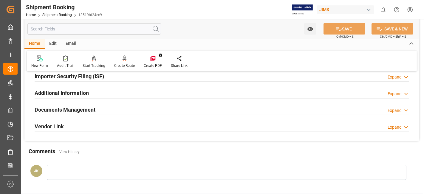
scroll to position [329, 0]
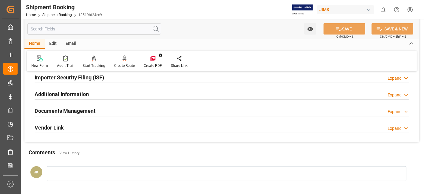
click at [87, 108] on h2 "Documents Management" at bounding box center [65, 111] width 61 height 8
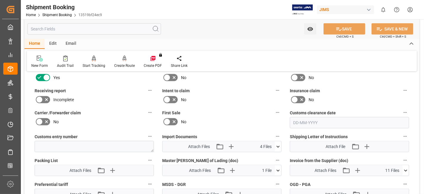
scroll to position [422, 0]
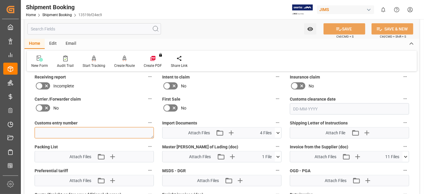
click at [40, 130] on textarea at bounding box center [94, 132] width 119 height 11
paste textarea "13391-69272738-8"
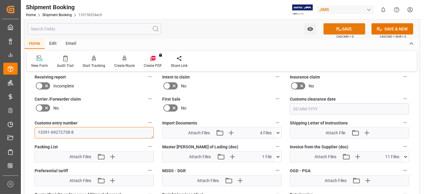
type textarea "13391-69272738-8"
click at [343, 27] on button "SAVE" at bounding box center [345, 28] width 42 height 11
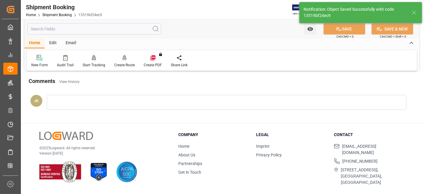
scroll to position [252, 0]
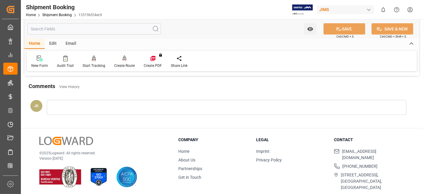
drag, startPoint x: 119, startPoint y: 87, endPoint x: 112, endPoint y: 86, distance: 7.5
click at [116, 87] on div "Comments View History" at bounding box center [222, 87] width 387 height 10
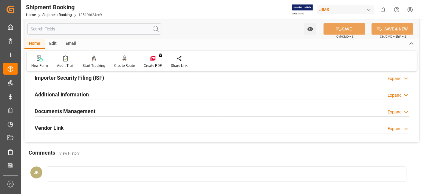
scroll to position [173, 0]
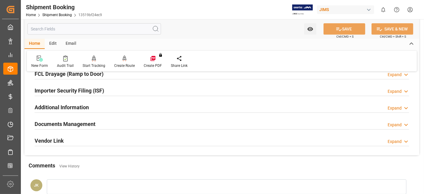
click at [91, 122] on h2 "Documents Management" at bounding box center [65, 124] width 61 height 8
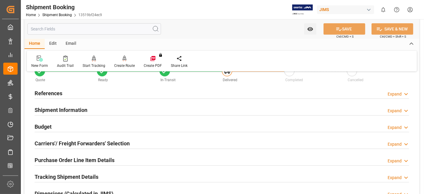
scroll to position [0, 0]
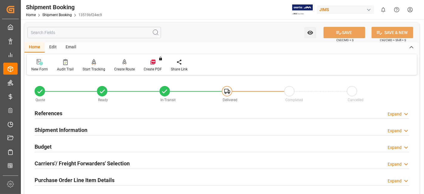
click at [88, 117] on div "References Expand" at bounding box center [222, 112] width 375 height 11
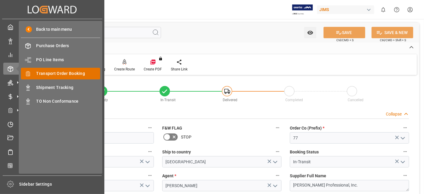
click at [81, 73] on span "Transport Order Booking" at bounding box center [68, 73] width 64 height 6
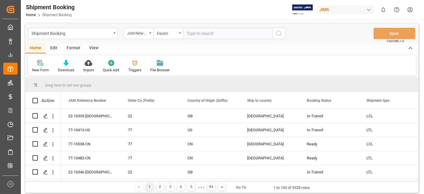
click at [199, 34] on input "text" at bounding box center [228, 33] width 90 height 11
type input "77-10345-CN"
click at [279, 34] on icon "search button" at bounding box center [279, 33] width 7 height 7
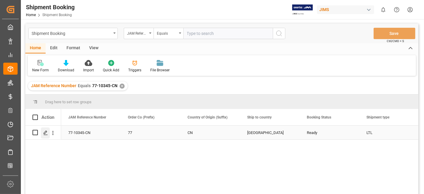
click at [45, 132] on polygon "Press SPACE to select this row." at bounding box center [45, 132] width 3 height 3
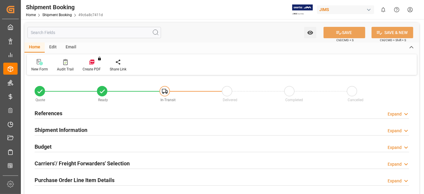
type input "0"
type input "904.29"
type input "1200"
type input "9310"
click at [78, 147] on div "Budget Expand" at bounding box center [222, 146] width 375 height 11
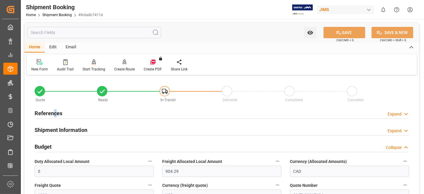
click at [55, 111] on h2 "References" at bounding box center [49, 113] width 28 height 8
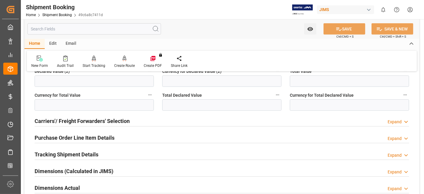
scroll to position [318, 0]
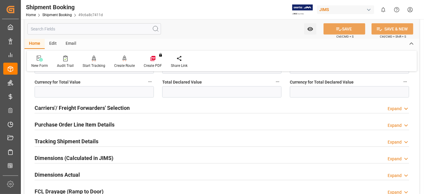
click at [55, 140] on h2 "Tracking Shipment Details" at bounding box center [67, 141] width 64 height 8
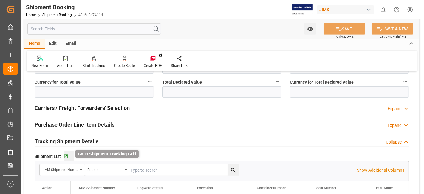
click at [66, 156] on icon "button" at bounding box center [66, 156] width 5 height 5
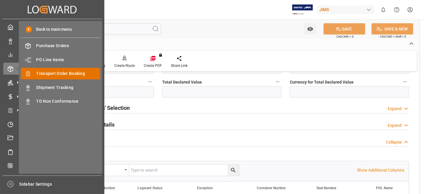
click at [73, 73] on span "Transport Order Booking" at bounding box center [68, 73] width 64 height 6
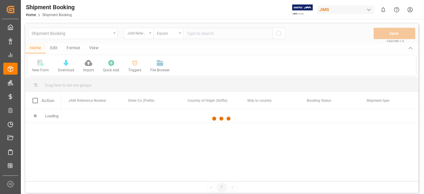
click at [198, 38] on div at bounding box center [221, 119] width 393 height 190
click at [194, 34] on input "text" at bounding box center [228, 33] width 90 height 11
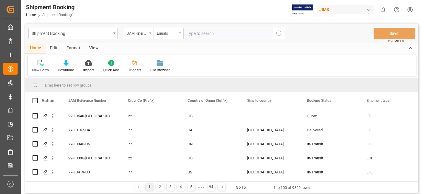
paste input "77-10047-CN"
type input "77-10047-CN"
click at [275, 34] on button "search button" at bounding box center [279, 33] width 13 height 11
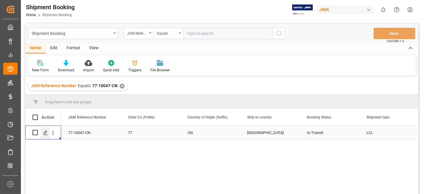
click at [46, 132] on icon "Press SPACE to select this row." at bounding box center [45, 132] width 5 height 5
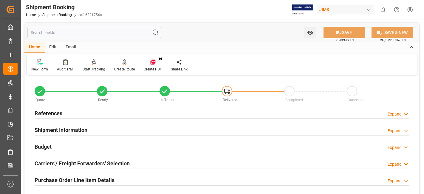
click at [101, 157] on div "Carriers'/ Freight Forwarders' Selection" at bounding box center [82, 162] width 95 height 11
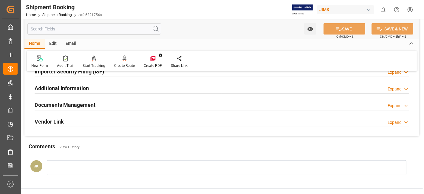
scroll to position [345, 0]
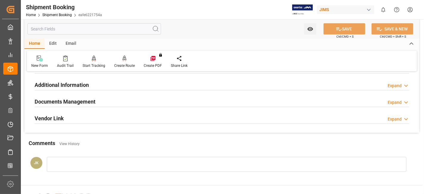
click at [87, 98] on h2 "Documents Management" at bounding box center [65, 102] width 61 height 8
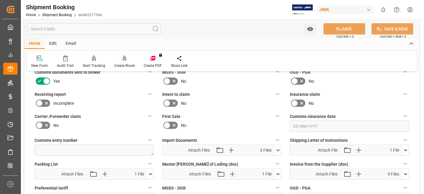
scroll to position [424, 0]
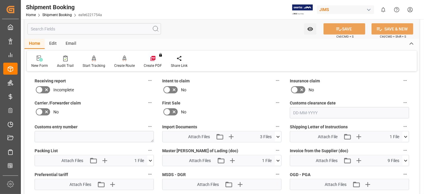
click at [405, 158] on icon at bounding box center [406, 161] width 6 height 6
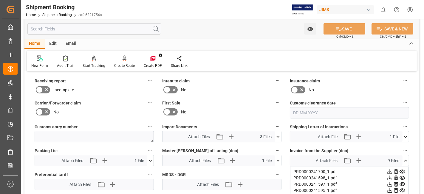
click at [388, 169] on icon at bounding box center [390, 172] width 6 height 6
click at [235, 99] on label "First Sale" at bounding box center [221, 103] width 119 height 8
click at [274, 99] on button "First Sale" at bounding box center [278, 103] width 8 height 8
click at [11, 65] on div at bounding box center [212, 97] width 424 height 194
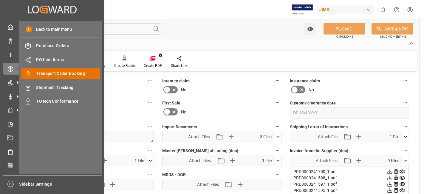
click at [74, 74] on span "Transport Order Booking" at bounding box center [68, 73] width 64 height 6
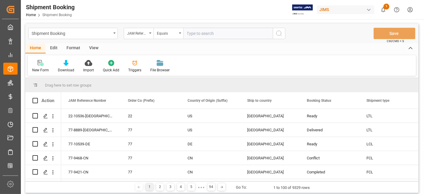
click at [207, 32] on input "text" at bounding box center [228, 33] width 90 height 11
paste input "77-9964-JP"
type input "77-9964-JP"
click at [285, 35] on button "search button" at bounding box center [279, 33] width 13 height 11
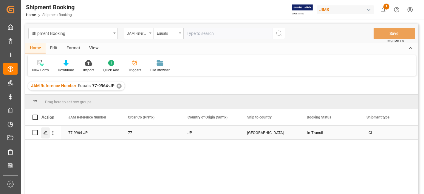
click at [44, 133] on icon "Press SPACE to select this row." at bounding box center [45, 132] width 5 height 5
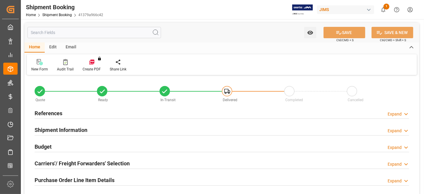
type input "29"
drag, startPoint x: 68, startPoint y: 129, endPoint x: 62, endPoint y: 137, distance: 9.8
click at [68, 130] on h2 "Shipment Information" at bounding box center [61, 130] width 53 height 8
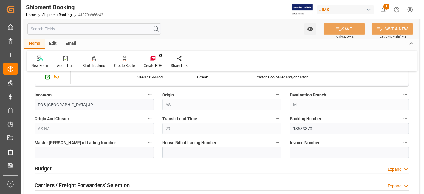
scroll to position [232, 0]
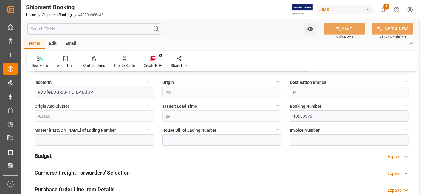
click at [56, 155] on div "Budget Expand" at bounding box center [222, 155] width 375 height 11
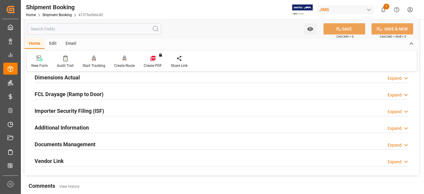
click at [58, 144] on h2 "Documents Management" at bounding box center [65, 144] width 61 height 8
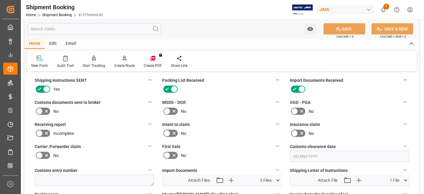
scroll to position [616, 0]
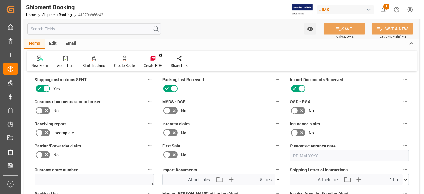
click at [48, 107] on icon at bounding box center [46, 110] width 7 height 7
click at [0, 0] on input "checkbox" at bounding box center [0, 0] width 0 height 0
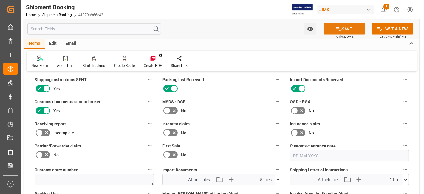
click at [333, 32] on button "SAVE" at bounding box center [345, 28] width 42 height 11
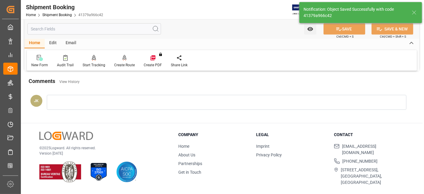
scroll to position [233, 0]
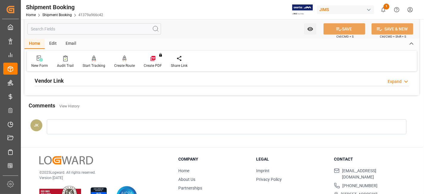
click at [97, 121] on div at bounding box center [227, 126] width 360 height 15
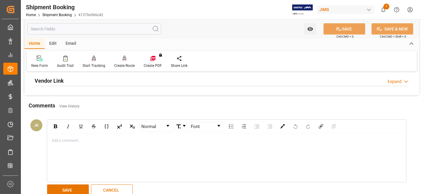
click at [100, 109] on div "Comments View History" at bounding box center [222, 106] width 387 height 10
click at [111, 187] on button "CANCEL" at bounding box center [112, 189] width 42 height 11
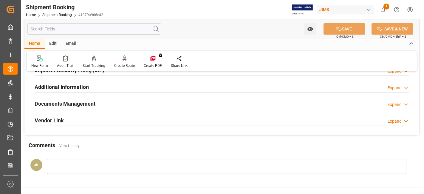
click at [92, 103] on h2 "Documents Management" at bounding box center [65, 104] width 61 height 8
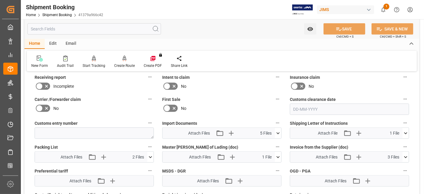
scroll to position [286, 0]
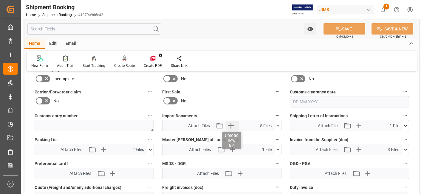
click at [230, 126] on icon "button" at bounding box center [231, 126] width 10 height 10
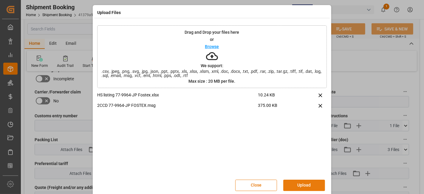
click at [295, 183] on button "Upload" at bounding box center [304, 185] width 42 height 11
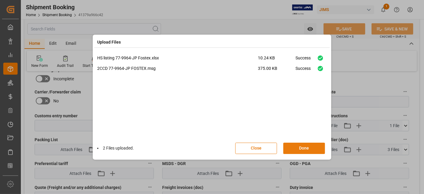
click at [298, 149] on button "Done" at bounding box center [304, 148] width 42 height 11
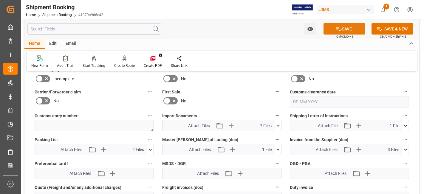
click at [329, 27] on button "SAVE" at bounding box center [345, 28] width 42 height 11
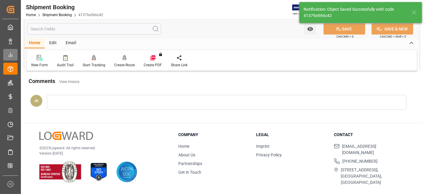
scroll to position [252, 0]
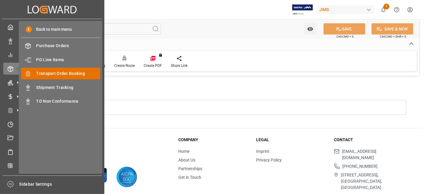
click at [75, 75] on span "Transport Order Booking" at bounding box center [68, 73] width 64 height 6
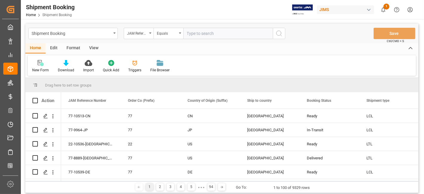
click at [196, 34] on input "text" at bounding box center [228, 33] width 90 height 11
type input "77-10252-US"
click at [279, 33] on icon "search button" at bounding box center [279, 33] width 7 height 7
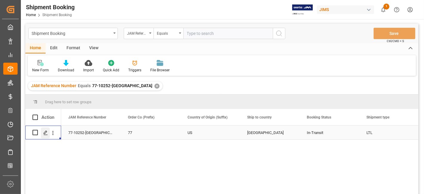
click at [46, 133] on icon "Press SPACE to select this row." at bounding box center [45, 132] width 5 height 5
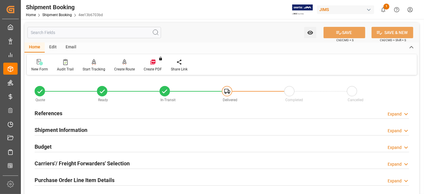
click at [67, 159] on h2 "Carriers'/ Freight Forwarders' Selection" at bounding box center [82, 163] width 95 height 8
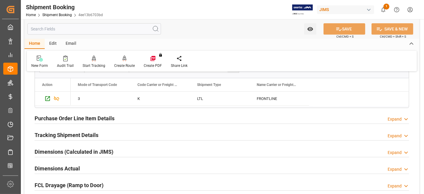
scroll to position [212, 0]
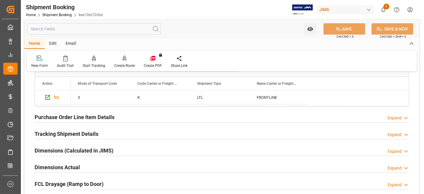
click at [74, 132] on h2 "Tracking Shipment Details" at bounding box center [67, 134] width 64 height 8
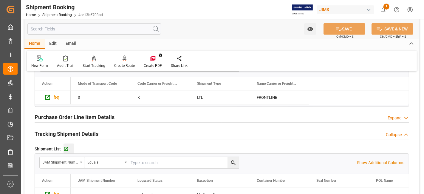
click at [68, 148] on div "Go to Shipment Tracking Grid" at bounding box center [69, 148] width 11 height 5
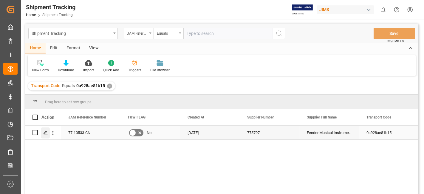
click at [47, 134] on icon "Press SPACE to select this row." at bounding box center [45, 132] width 5 height 5
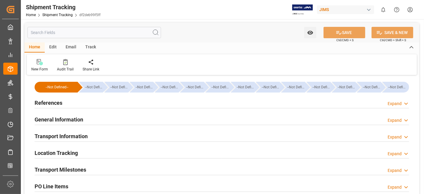
type input "[DATE]"
click at [65, 106] on div "References Expand" at bounding box center [222, 102] width 375 height 11
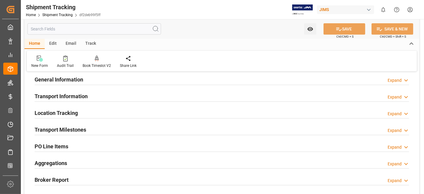
scroll to position [159, 0]
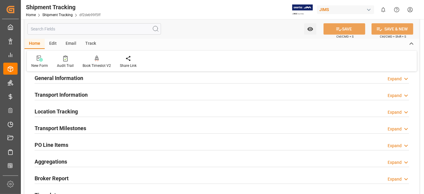
click at [61, 130] on h2 "Transport Milestones" at bounding box center [61, 128] width 52 height 8
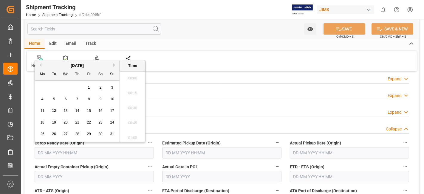
click at [56, 153] on input "text" at bounding box center [94, 152] width 119 height 11
click at [55, 109] on span "12" at bounding box center [54, 111] width 4 height 4
type input "12-08-2025 00:00"
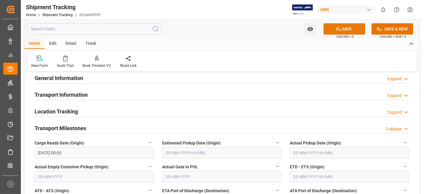
click at [332, 29] on button "SAVE" at bounding box center [345, 28] width 42 height 11
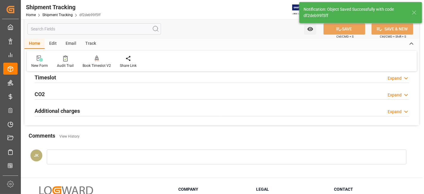
scroll to position [42, 0]
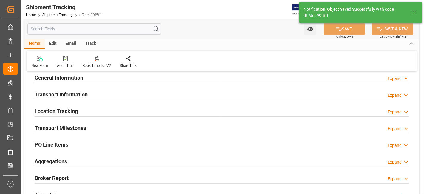
click at [73, 161] on div "Aggregations Expand" at bounding box center [222, 160] width 375 height 11
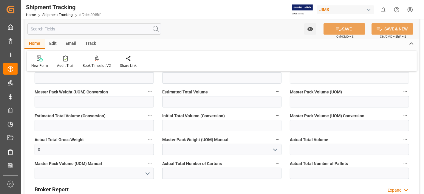
scroll to position [174, 0]
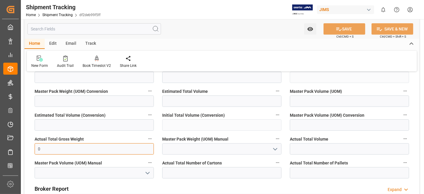
click at [44, 150] on input "0" at bounding box center [94, 148] width 119 height 11
type input "1627"
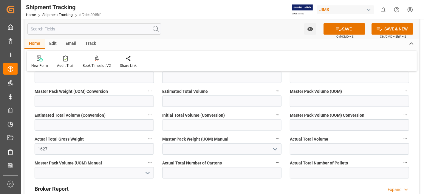
click at [275, 147] on icon "open menu" at bounding box center [275, 149] width 7 height 7
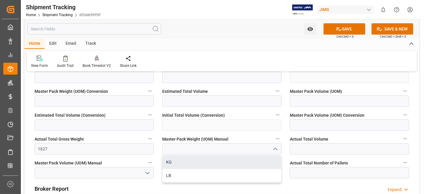
click at [203, 161] on div "KG" at bounding box center [222, 161] width 119 height 13
type input "KG"
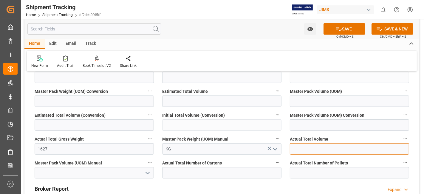
click at [303, 148] on input "text" at bounding box center [349, 148] width 119 height 11
type input "20"
click at [145, 169] on icon "open menu" at bounding box center [147, 172] width 7 height 7
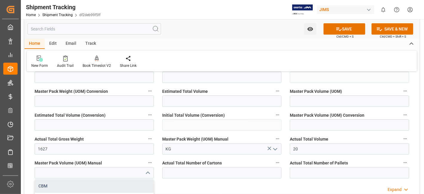
click at [119, 185] on div "CBM" at bounding box center [94, 185] width 119 height 13
type input "CBM"
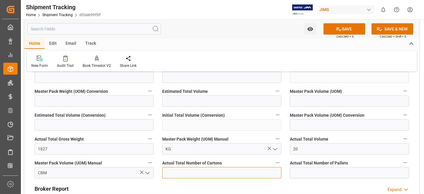
click at [199, 173] on input "text" at bounding box center [221, 172] width 119 height 11
type input "100"
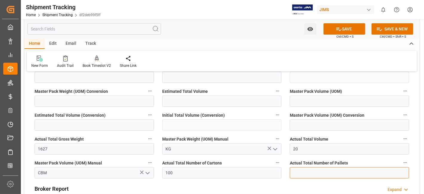
click at [309, 169] on input "text" at bounding box center [349, 172] width 119 height 11
type input "12"
click at [331, 29] on button "SAVE" at bounding box center [345, 28] width 42 height 11
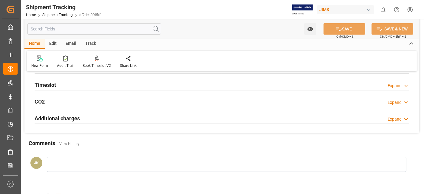
scroll to position [141, 0]
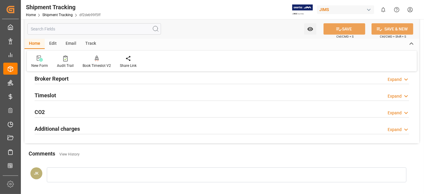
click at [110, 157] on div "Comments View History" at bounding box center [222, 154] width 387 height 10
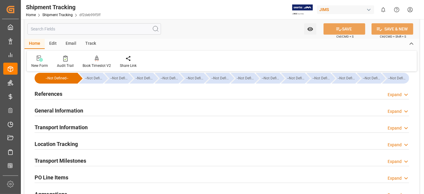
scroll to position [0, 0]
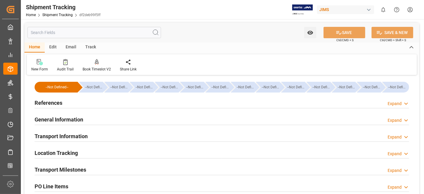
click at [70, 100] on div "References Expand" at bounding box center [222, 102] width 375 height 11
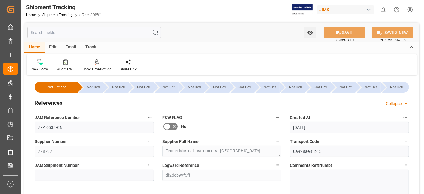
click at [70, 97] on div "References Collapse" at bounding box center [222, 102] width 375 height 11
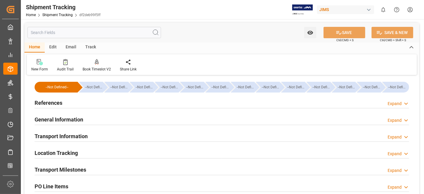
click at [60, 98] on div "References" at bounding box center [49, 102] width 28 height 11
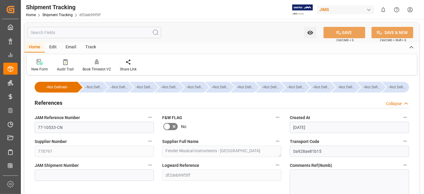
click at [125, 164] on label "JAM Shipment Number" at bounding box center [94, 165] width 119 height 8
click at [146, 164] on button "JAM Shipment Number" at bounding box center [150, 165] width 8 height 8
click at [59, 103] on div at bounding box center [212, 97] width 424 height 194
click at [60, 101] on h2 "References" at bounding box center [49, 103] width 28 height 8
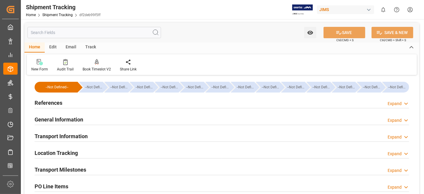
click at [72, 120] on h2 "General Information" at bounding box center [59, 119] width 49 height 8
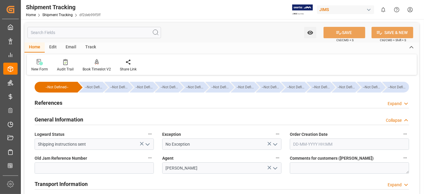
click at [72, 119] on h2 "General Information" at bounding box center [59, 119] width 49 height 8
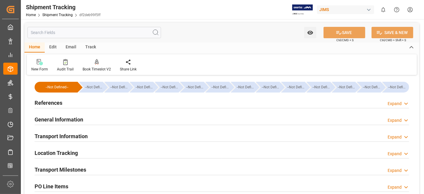
click at [66, 101] on div "References Expand" at bounding box center [222, 102] width 375 height 11
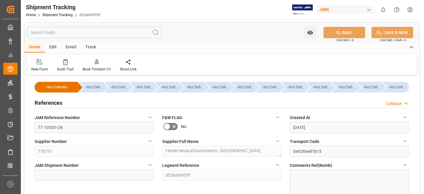
click at [66, 101] on div "References Collapse" at bounding box center [222, 102] width 375 height 11
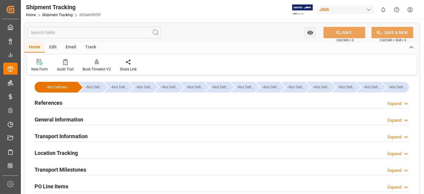
click at [68, 137] on h2 "Transport Information" at bounding box center [61, 136] width 53 height 8
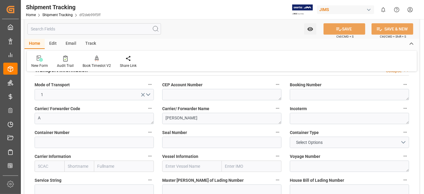
scroll to position [79, 0]
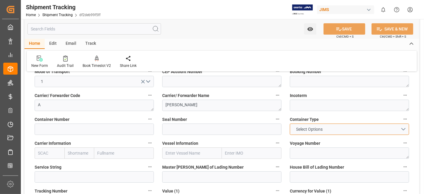
click at [402, 128] on button "Select Options" at bounding box center [349, 129] width 119 height 11
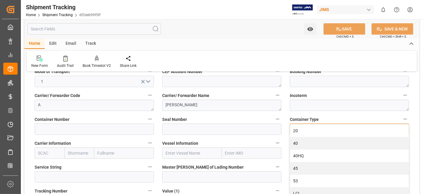
scroll to position [10, 0]
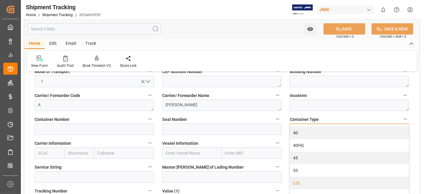
click at [316, 181] on div "LCL" at bounding box center [349, 183] width 119 height 13
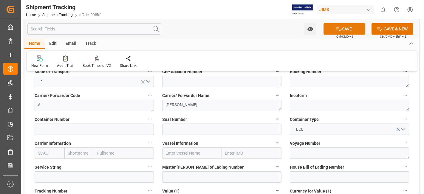
click at [337, 33] on button "SAVE" at bounding box center [345, 28] width 42 height 11
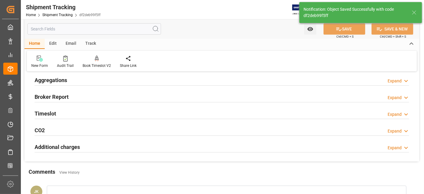
scroll to position [112, 0]
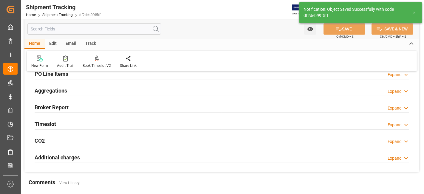
click at [78, 93] on div "Aggregations Expand" at bounding box center [222, 89] width 375 height 11
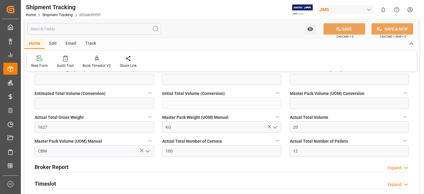
scroll to position [205, 0]
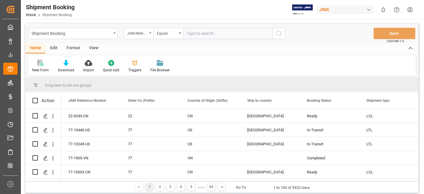
click at [43, 65] on icon at bounding box center [41, 64] width 3 height 3
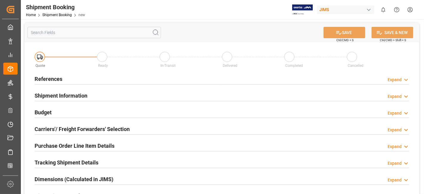
click at [75, 80] on div "References Expand" at bounding box center [222, 78] width 375 height 11
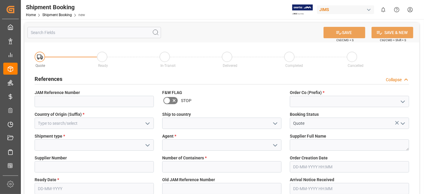
click at [402, 103] on icon "open menu" at bounding box center [402, 101] width 7 height 7
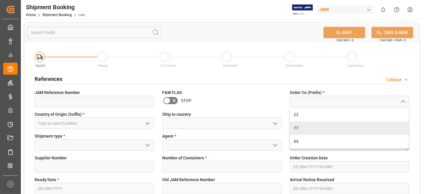
click at [356, 124] on div "77" at bounding box center [349, 127] width 119 height 13
type input "77"
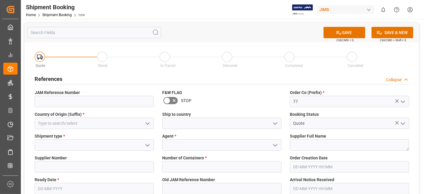
click at [146, 123] on icon "open menu" at bounding box center [147, 123] width 7 height 7
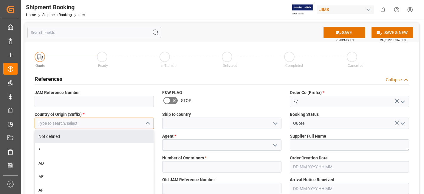
click at [107, 120] on input at bounding box center [94, 123] width 119 height 11
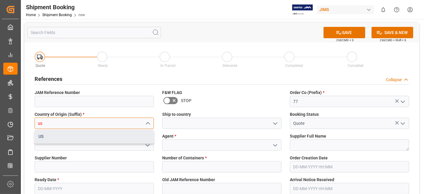
click at [100, 136] on div "US" at bounding box center [94, 136] width 119 height 13
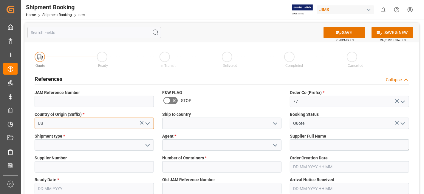
type input "US"
click at [275, 123] on icon "open menu" at bounding box center [275, 123] width 7 height 7
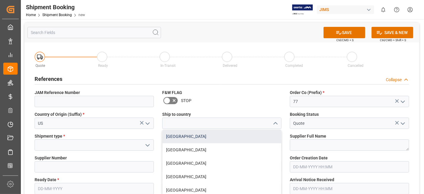
click at [259, 134] on div "[GEOGRAPHIC_DATA]" at bounding box center [222, 136] width 119 height 13
type input "[GEOGRAPHIC_DATA]"
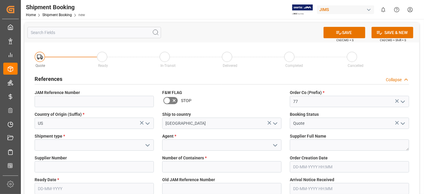
click at [148, 143] on icon "open menu" at bounding box center [147, 145] width 7 height 7
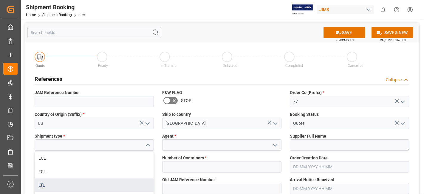
click at [77, 185] on div "LTL" at bounding box center [94, 184] width 119 height 13
type input "LTL"
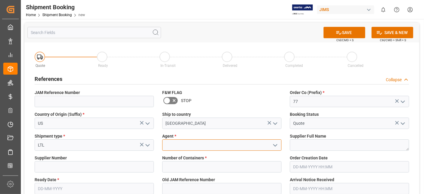
click at [215, 145] on input at bounding box center [221, 144] width 119 height 11
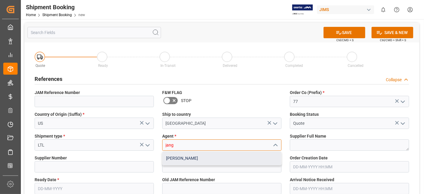
click at [211, 158] on div "[PERSON_NAME]" at bounding box center [222, 158] width 119 height 13
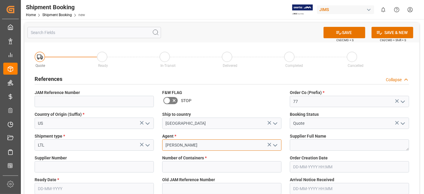
type input "[PERSON_NAME]"
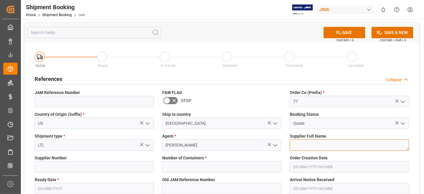
click at [305, 149] on textarea at bounding box center [349, 144] width 119 height 11
paste textarea "Adaptive Technologies Group"
type textarea "Adaptive Technologies Group"
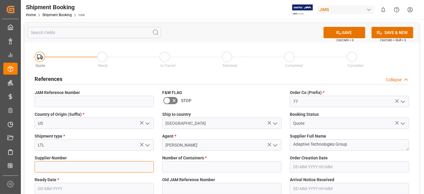
click at [56, 162] on input at bounding box center [94, 166] width 119 height 11
paste input "761652"
type input "761652"
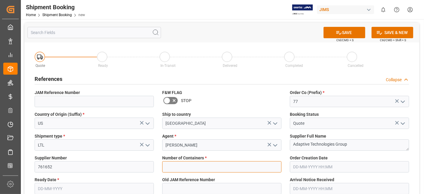
click at [212, 168] on input "text" at bounding box center [221, 166] width 119 height 11
type input "0"
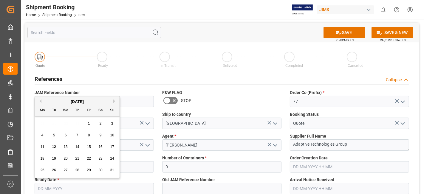
click at [88, 185] on input "text" at bounding box center [94, 188] width 119 height 11
click at [53, 145] on span "12" at bounding box center [54, 147] width 4 height 4
type input "[DATE]"
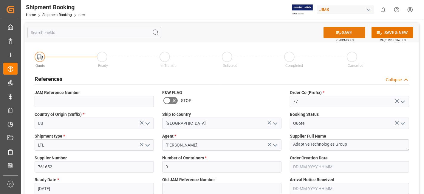
click at [345, 30] on button "SAVE" at bounding box center [345, 32] width 42 height 11
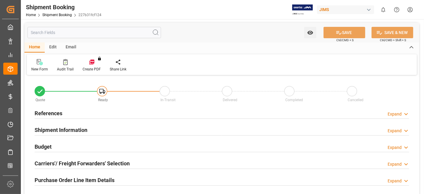
type input "0"
type input "[DATE]"
click at [61, 114] on h2 "References" at bounding box center [49, 113] width 28 height 8
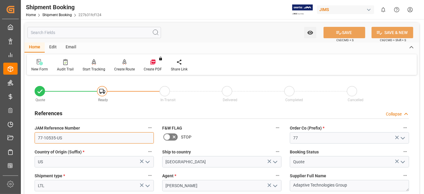
drag, startPoint x: 75, startPoint y: 141, endPoint x: 23, endPoint y: 140, distance: 51.9
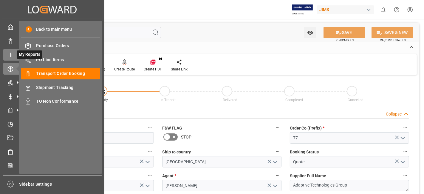
click at [8, 55] on icon at bounding box center [10, 55] width 6 height 6
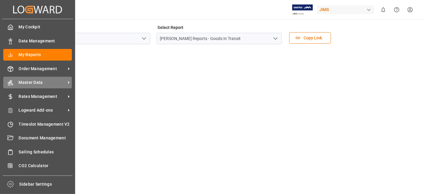
click at [66, 82] on icon at bounding box center [69, 82] width 6 height 6
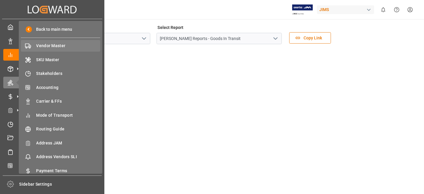
click at [74, 48] on span "Vendor Master" at bounding box center [68, 46] width 64 height 6
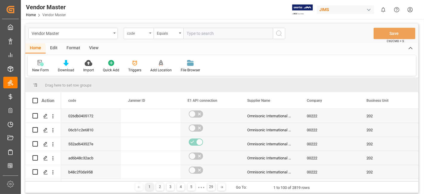
click at [149, 36] on div "code" at bounding box center [139, 33] width 30 height 11
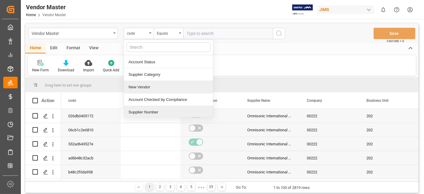
scroll to position [87, 0]
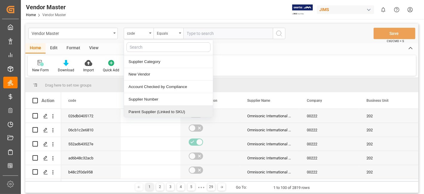
click at [146, 98] on div "Supplier Number" at bounding box center [168, 99] width 89 height 13
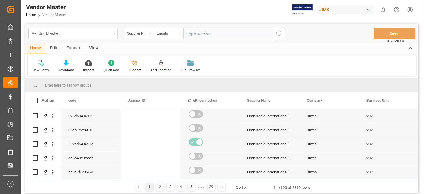
click at [194, 30] on input "text" at bounding box center [228, 33] width 90 height 11
paste input "761652"
type input "761652"
click at [280, 32] on icon "search button" at bounding box center [279, 33] width 7 height 7
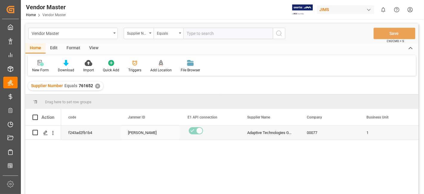
click at [273, 138] on div "Adaptive Technologies Group" at bounding box center [270, 133] width 60 height 14
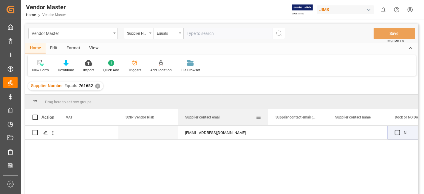
drag, startPoint x: 237, startPoint y: 112, endPoint x: 268, endPoint y: 120, distance: 31.8
click at [268, 120] on div at bounding box center [268, 117] width 2 height 16
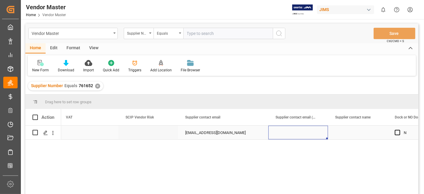
click at [291, 126] on div "Press SPACE to select this row." at bounding box center [299, 133] width 60 height 14
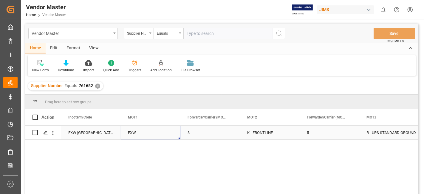
scroll to position [0, 1313]
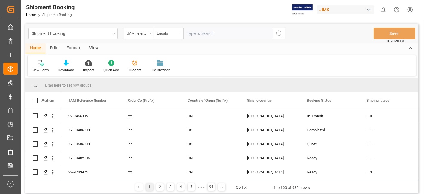
click at [214, 37] on input "text" at bounding box center [228, 33] width 90 height 11
paste input "77-10535-US"
type input "77-10535-US"
click at [280, 35] on icon "search button" at bounding box center [279, 33] width 7 height 7
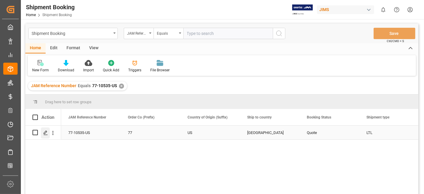
click at [42, 135] on div "Press SPACE to select this row." at bounding box center [45, 132] width 9 height 11
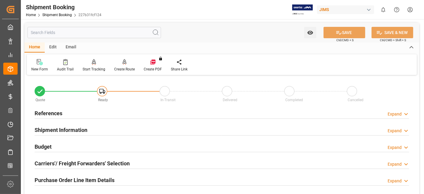
click at [75, 118] on div "References Expand" at bounding box center [222, 112] width 375 height 11
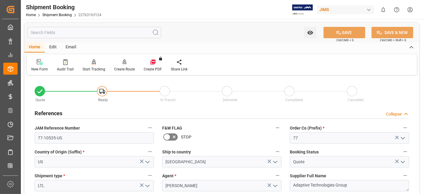
click at [74, 116] on div "References Collapse" at bounding box center [222, 112] width 375 height 11
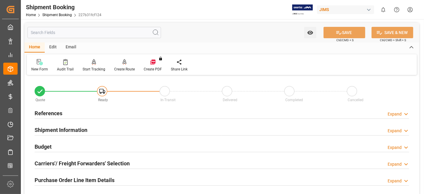
click at [66, 161] on h2 "Carriers'/ Freight Forwarders' Selection" at bounding box center [82, 163] width 95 height 8
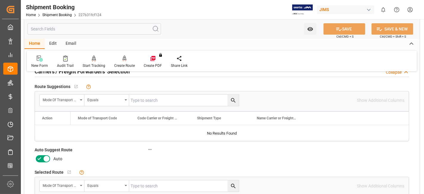
scroll to position [93, 0]
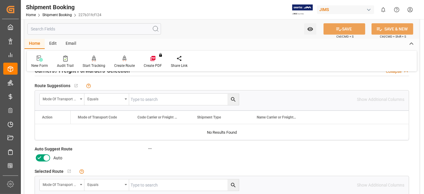
click at [42, 156] on icon at bounding box center [39, 157] width 7 height 7
click at [0, 0] on input "checkbox" at bounding box center [0, 0] width 0 height 0
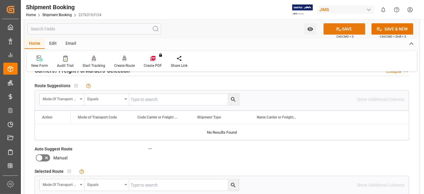
click at [336, 29] on icon at bounding box center [339, 29] width 6 height 6
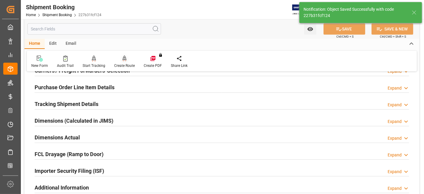
click at [126, 63] on div "Create Route" at bounding box center [124, 65] width 21 height 5
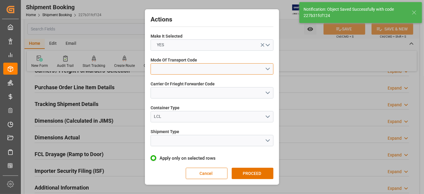
click at [261, 70] on button "open menu" at bounding box center [212, 68] width 123 height 11
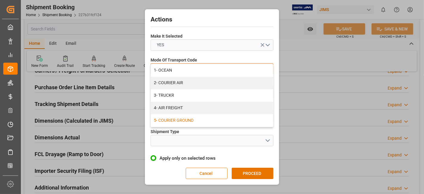
click at [189, 120] on div "5- COURIER GROUND" at bounding box center [212, 120] width 122 height 13
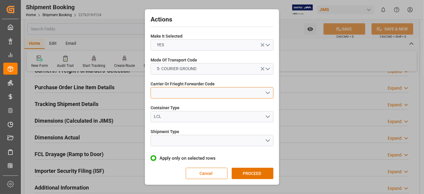
click at [263, 94] on button "open menu" at bounding box center [212, 92] width 123 height 11
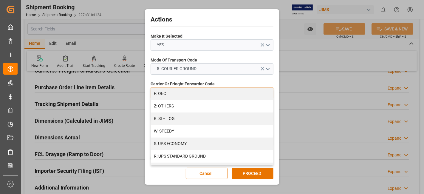
scroll to position [355, 0]
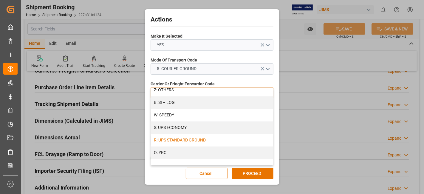
click at [233, 138] on div "R: UPS STANDARD GROUND" at bounding box center [212, 140] width 122 height 13
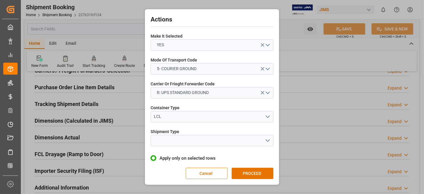
click at [274, 141] on div at bounding box center [212, 140] width 132 height 11
click at [268, 141] on button "open menu" at bounding box center [212, 140] width 123 height 11
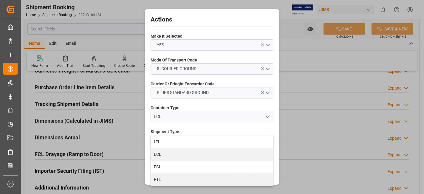
drag, startPoint x: 176, startPoint y: 142, endPoint x: 190, endPoint y: 150, distance: 16.5
click at [176, 141] on div "LTL" at bounding box center [212, 142] width 122 height 13
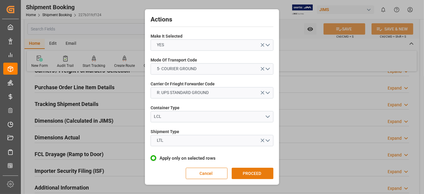
click at [252, 171] on button "PROCEED" at bounding box center [253, 173] width 42 height 11
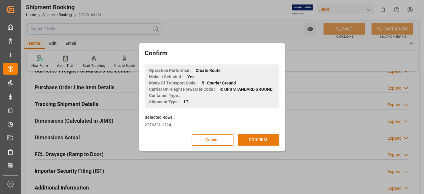
click at [260, 135] on button "CONFIRM" at bounding box center [259, 139] width 42 height 11
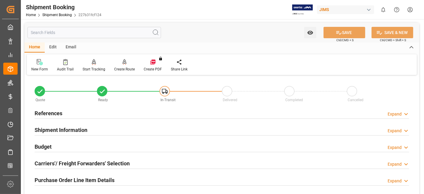
click at [55, 145] on div "Budget Expand" at bounding box center [222, 146] width 375 height 11
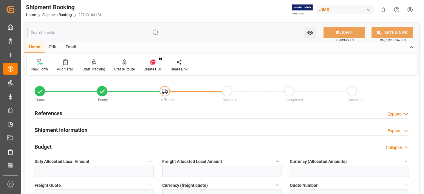
click at [55, 144] on div "Budget Collapse" at bounding box center [222, 146] width 375 height 11
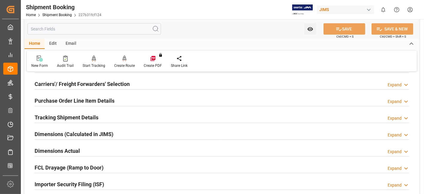
click at [68, 150] on h2 "Dimensions Actual" at bounding box center [57, 151] width 45 height 8
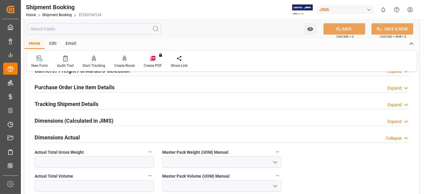
scroll to position [106, 0]
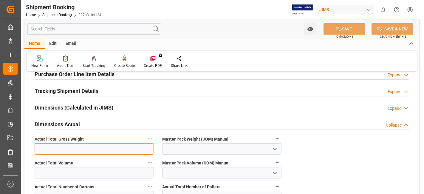
click at [97, 149] on input "text" at bounding box center [94, 148] width 119 height 11
type input "50"
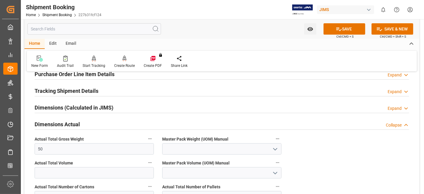
click at [275, 147] on icon "open menu" at bounding box center [275, 149] width 7 height 7
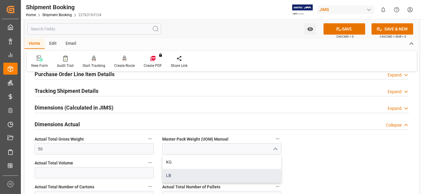
click at [192, 173] on div "LB" at bounding box center [222, 175] width 119 height 13
type input "LB"
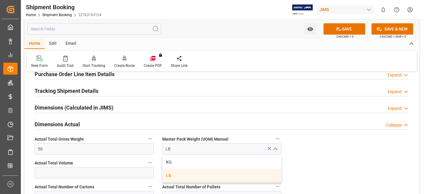
click at [190, 173] on div "LB" at bounding box center [222, 175] width 119 height 13
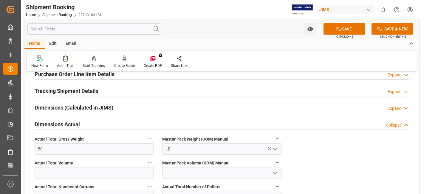
click at [340, 163] on div "Quote Ready In-Transit Delivered Completed Cancelled References Expand JAM Refe…" at bounding box center [221, 132] width 395 height 323
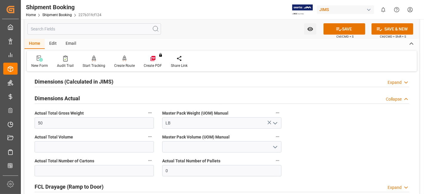
scroll to position [146, 0]
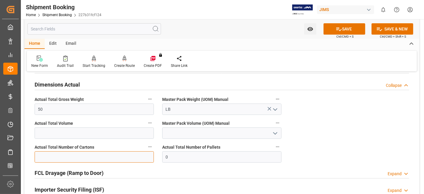
click at [105, 155] on input "text" at bounding box center [94, 156] width 119 height 11
type input "6"
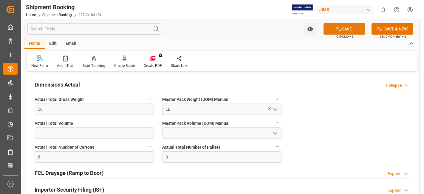
click at [343, 24] on button "SAVE" at bounding box center [345, 28] width 42 height 11
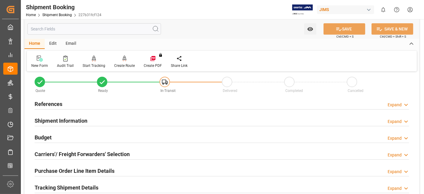
scroll to position [0, 0]
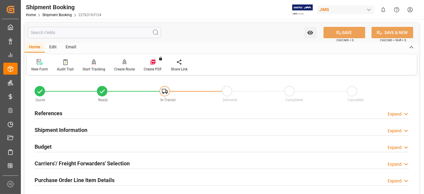
click at [65, 111] on div "References Expand" at bounding box center [222, 112] width 375 height 11
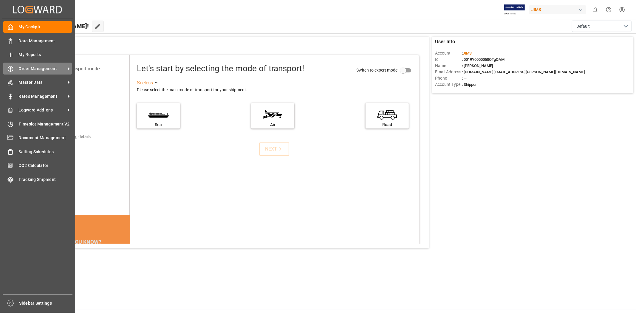
click at [36, 66] on span "Order Management" at bounding box center [42, 69] width 47 height 6
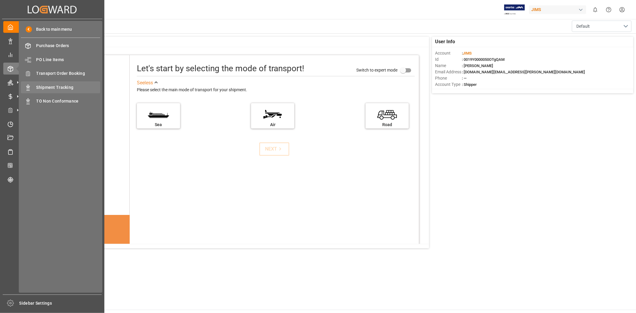
click at [58, 87] on span "Shipment Tracking" at bounding box center [68, 87] width 64 height 6
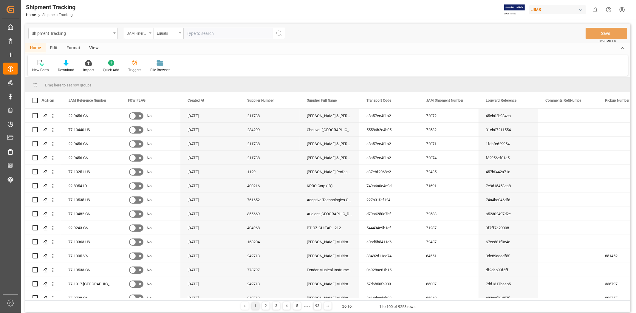
click at [148, 35] on div "JAM Reference Number" at bounding box center [139, 33] width 30 height 11
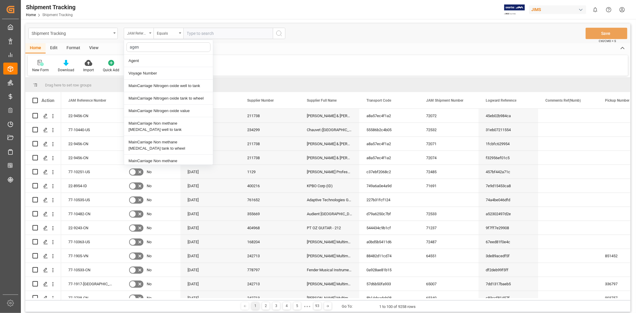
type input "agent"
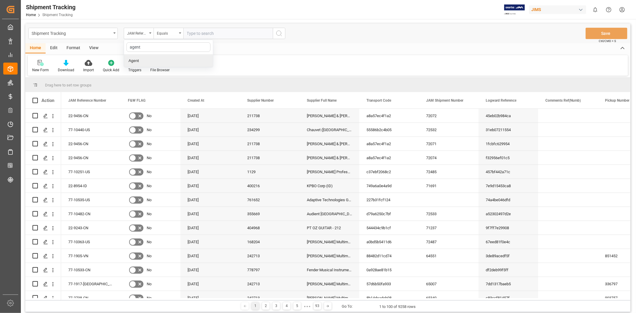
click at [165, 61] on div "Agent" at bounding box center [168, 61] width 89 height 13
click at [203, 35] on div "Select Items" at bounding box center [226, 33] width 78 height 6
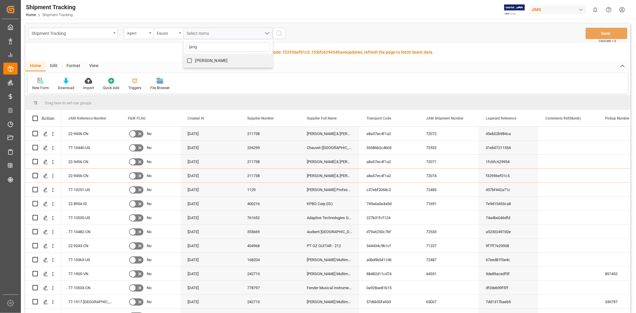
type input "jang"
click at [196, 59] on span "[PERSON_NAME]" at bounding box center [211, 60] width 33 height 5
click at [195, 59] on input "[PERSON_NAME]" at bounding box center [190, 61] width 12 height 12
checkbox input "true"
click at [282, 33] on icon "search button" at bounding box center [279, 33] width 7 height 7
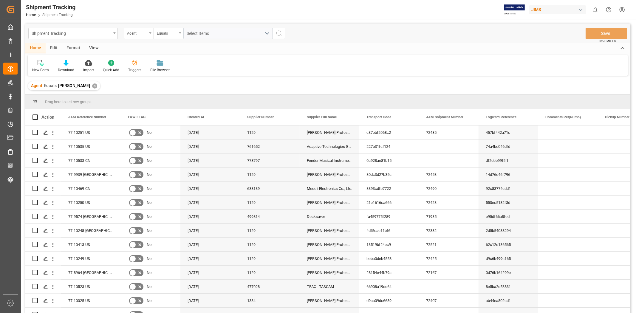
click at [92, 48] on div "View" at bounding box center [94, 48] width 18 height 10
click at [68, 64] on icon at bounding box center [68, 63] width 6 height 6
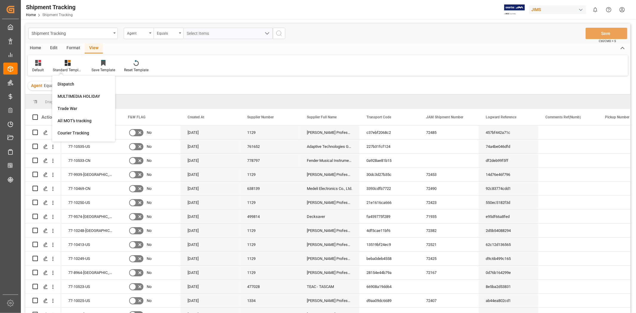
click at [232, 64] on div "Default Standard Templates Dispatch MULTIMEDIA HOLIDAY Trade War All MOT's trac…" at bounding box center [328, 65] width 601 height 21
click at [39, 67] on div "Default" at bounding box center [38, 66] width 21 height 13
click at [42, 145] on div "GIT" at bounding box center [61, 145] width 52 height 6
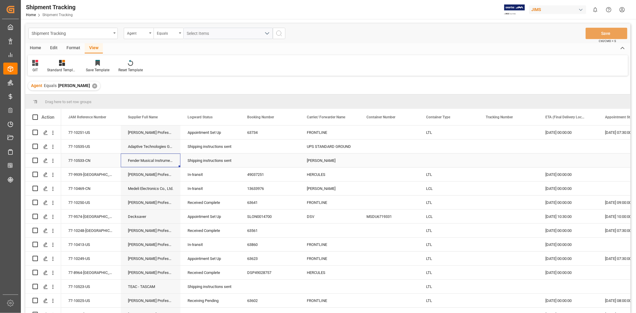
click at [163, 164] on div "Fender Musical Instruments - [GEOGRAPHIC_DATA]" at bounding box center [151, 161] width 60 height 14
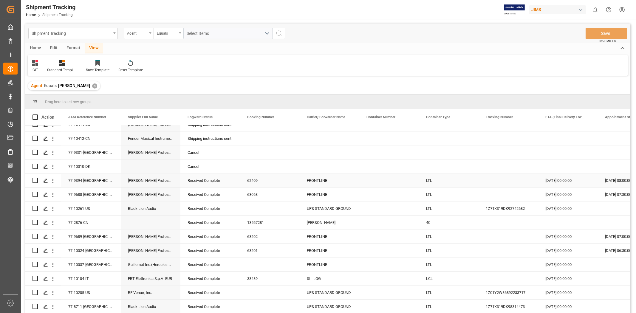
scroll to position [555, 0]
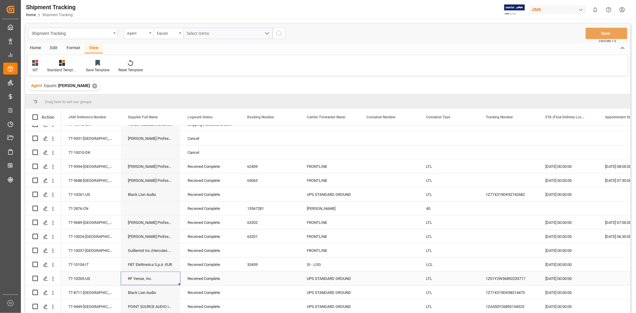
click at [152, 281] on div "RF Venue, Inc." at bounding box center [151, 279] width 60 height 14
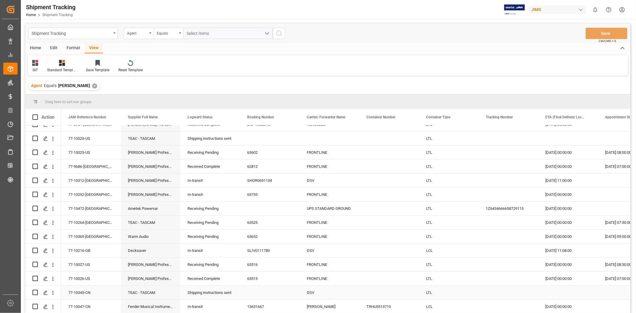
scroll to position [162, 0]
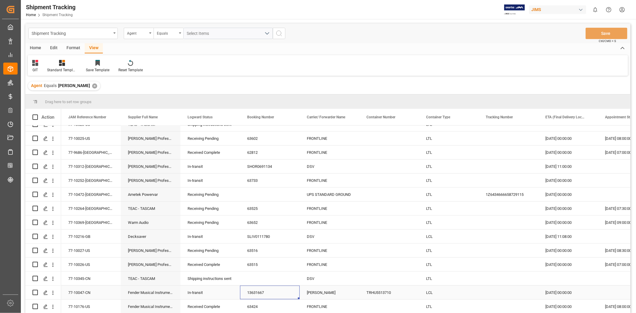
click at [78, 291] on div "77-10047-CN" at bounding box center [91, 293] width 60 height 14
click at [81, 291] on div "77-10047-CN" at bounding box center [91, 293] width 60 height 14
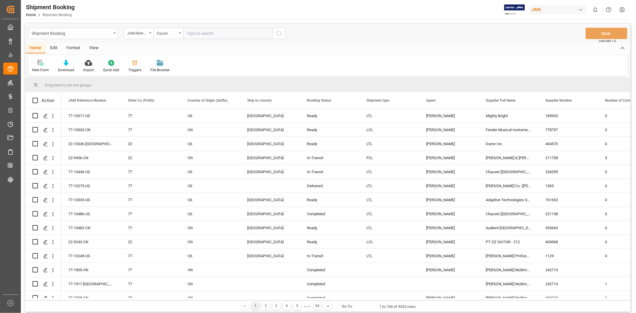
click at [217, 26] on div "Shipment Booking JAM Reference Number Equals Save Ctrl/CMD + S" at bounding box center [327, 34] width 605 height 20
click at [204, 34] on input "text" at bounding box center [228, 33] width 90 height 11
paste input "77-10047-CN"
type input "77-10047-CN"
click at [283, 32] on button "search button" at bounding box center [279, 33] width 13 height 11
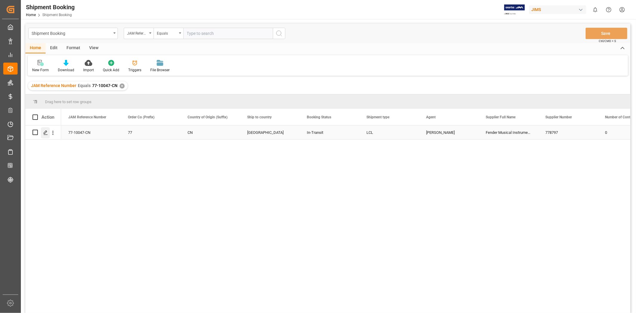
click at [46, 135] on div "Press SPACE to select this row." at bounding box center [45, 132] width 9 height 11
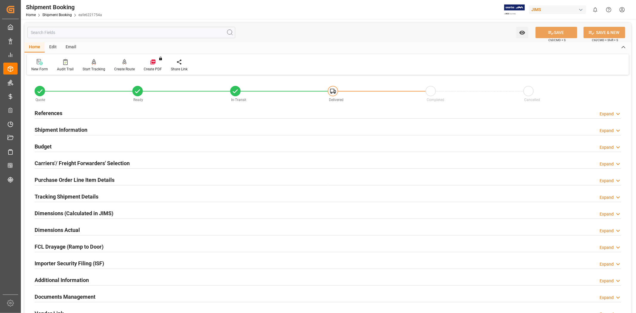
click at [198, 286] on div at bounding box center [328, 286] width 587 height 0
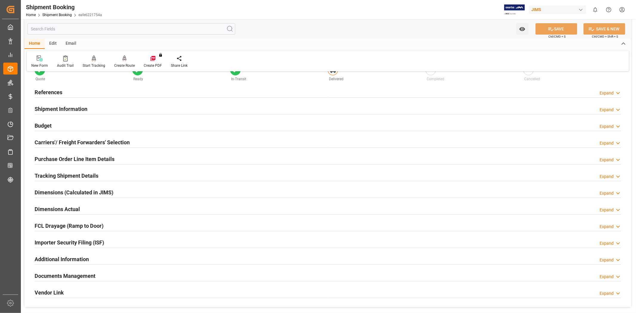
scroll to position [26, 0]
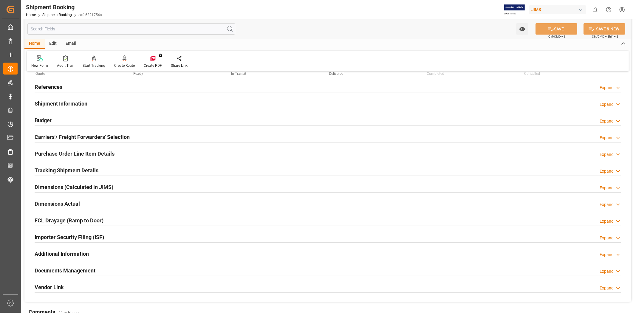
click at [193, 270] on div "Documents Management Expand" at bounding box center [328, 270] width 587 height 11
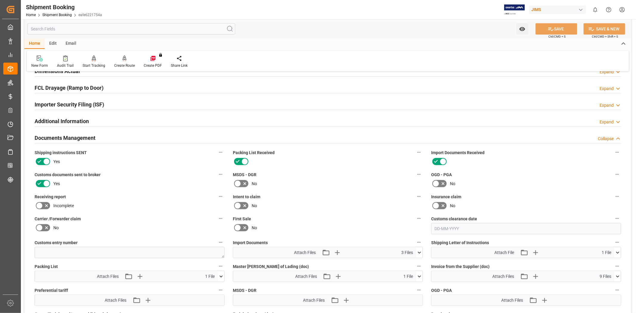
scroll to position [172, 0]
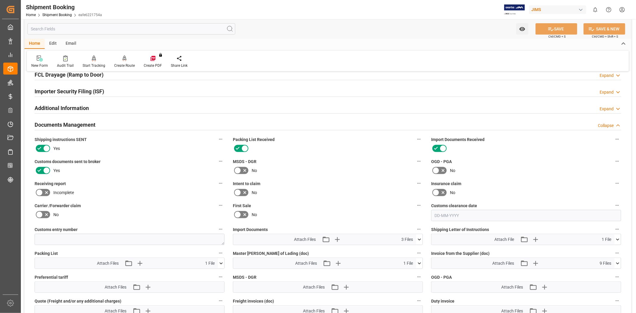
click at [618, 237] on icon at bounding box center [618, 240] width 6 height 6
click at [600, 251] on icon at bounding box center [602, 251] width 5 height 5
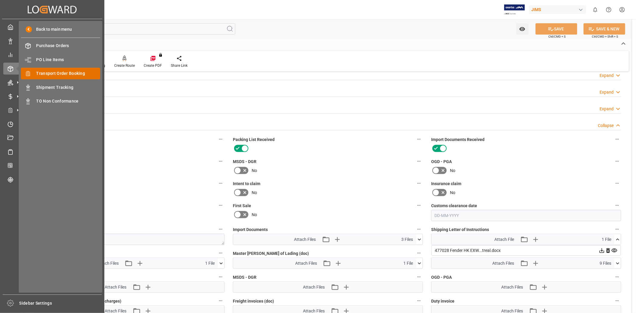
click at [76, 71] on span "Transport Order Booking" at bounding box center [68, 73] width 64 height 6
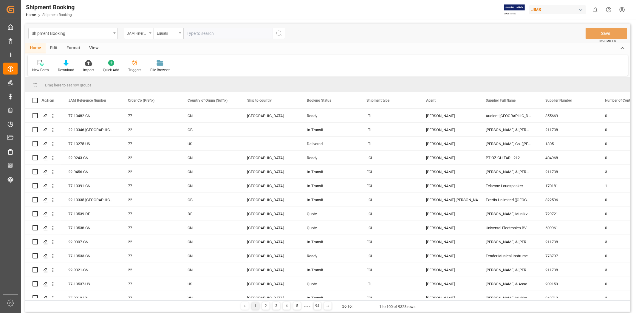
click at [213, 33] on input "text" at bounding box center [228, 33] width 90 height 11
paste input "7-9964-JP"
type input "7-9964-JP"
click at [282, 31] on icon "search button" at bounding box center [279, 33] width 7 height 7
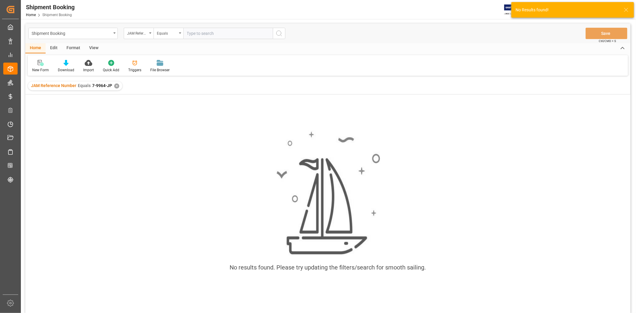
click at [206, 37] on input "text" at bounding box center [228, 33] width 90 height 11
click at [116, 87] on div "✕" at bounding box center [116, 86] width 5 height 5
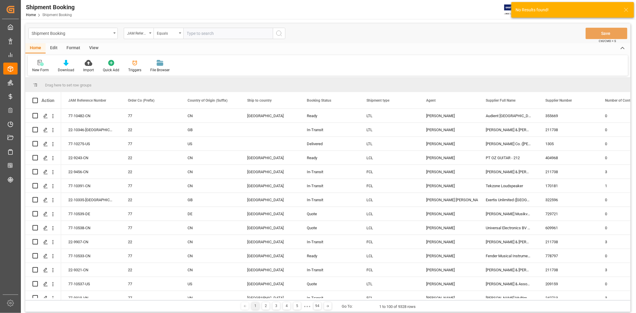
click at [191, 35] on input "text" at bounding box center [228, 33] width 90 height 11
paste input "7-9964-JP"
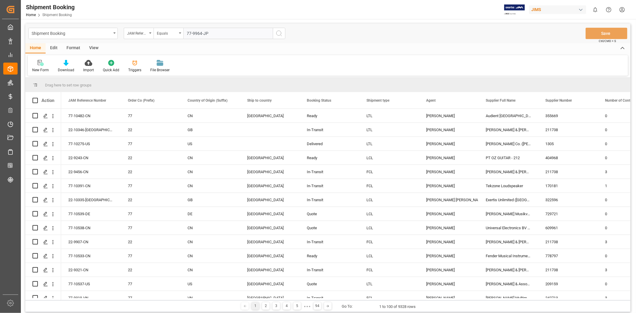
type input "77-9964-JP"
click at [280, 34] on icon "search button" at bounding box center [279, 33] width 7 height 7
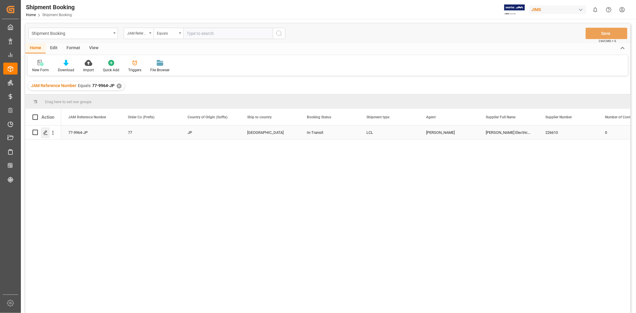
click at [46, 133] on icon "Press SPACE to select this row." at bounding box center [45, 132] width 5 height 5
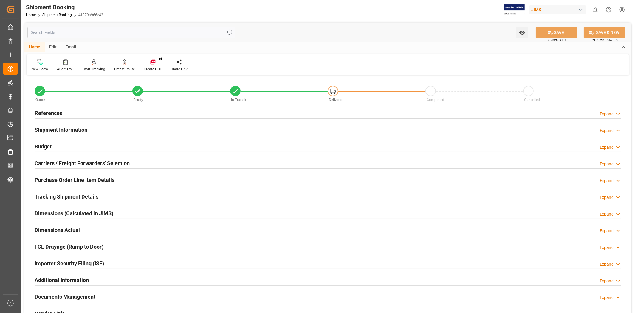
click at [94, 129] on div "Shipment Information Expand" at bounding box center [328, 129] width 587 height 11
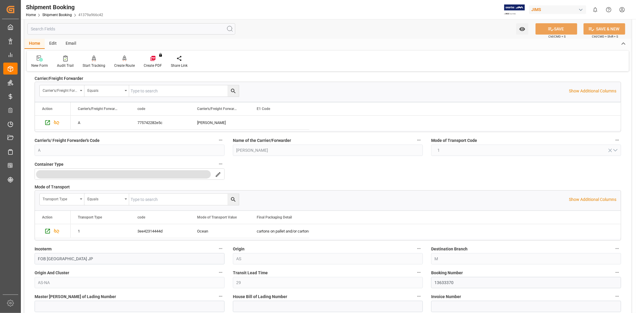
scroll to position [79, 0]
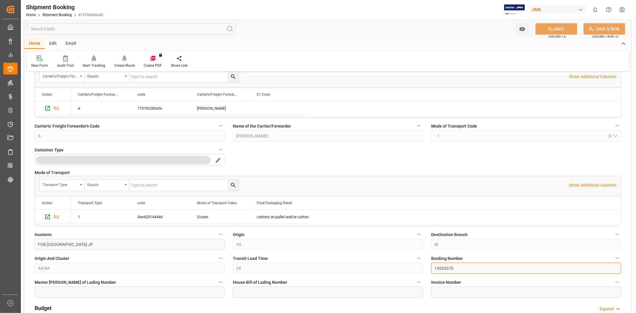
click at [442, 273] on input "13633370" at bounding box center [526, 268] width 190 height 11
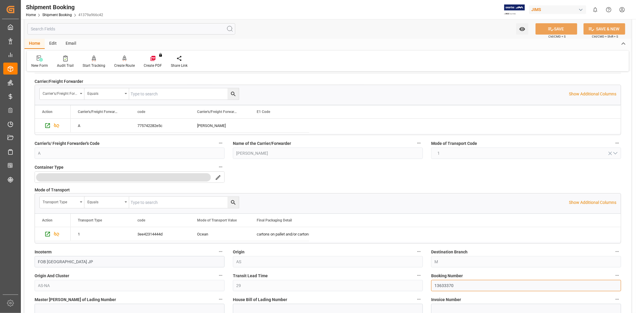
scroll to position [46, 0]
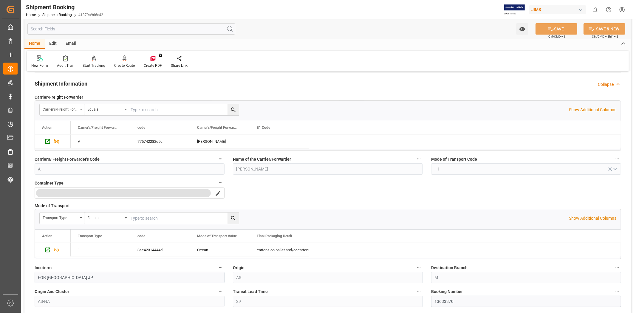
click at [293, 192] on div "Quote Ready In-Transit Delivered Completed Cancelled References Expand JAM Refe…" at bounding box center [327, 276] width 607 height 493
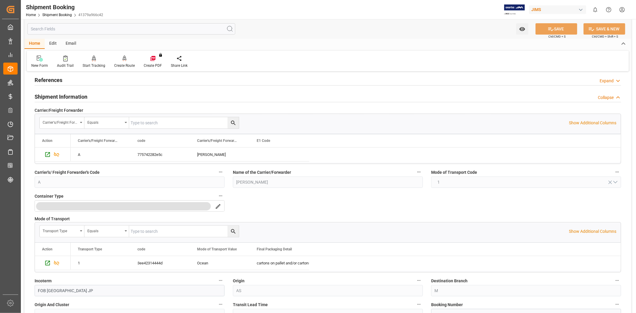
scroll to position [0, 0]
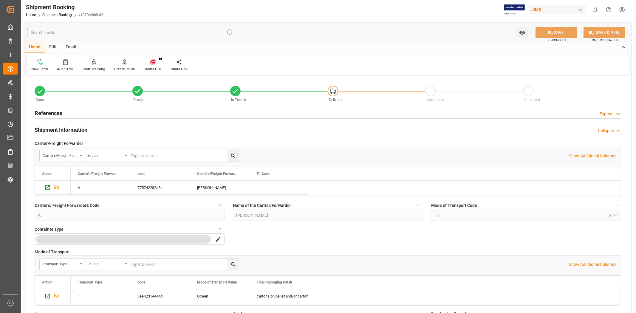
click at [53, 114] on h2 "References" at bounding box center [49, 113] width 28 height 8
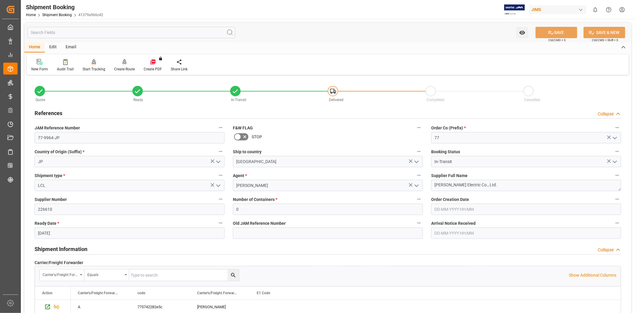
click at [64, 117] on div "References Collapse" at bounding box center [328, 112] width 587 height 11
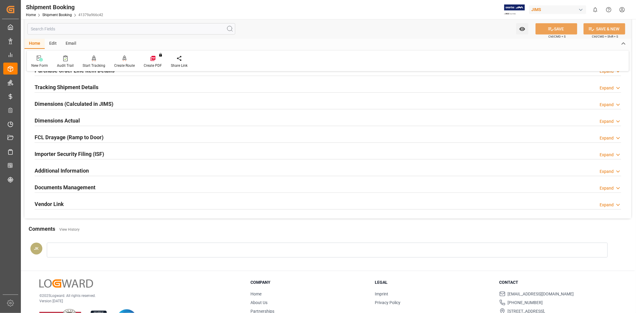
scroll to position [358, 0]
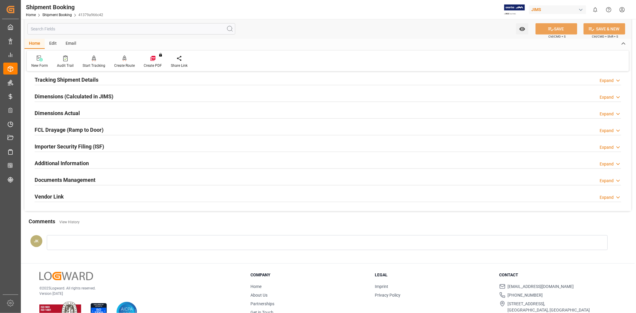
click at [70, 112] on h2 "Dimensions Actual" at bounding box center [57, 113] width 45 height 8
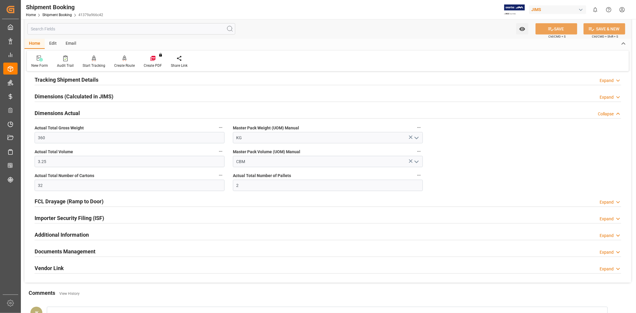
click at [69, 114] on h2 "Dimensions Actual" at bounding box center [57, 113] width 45 height 8
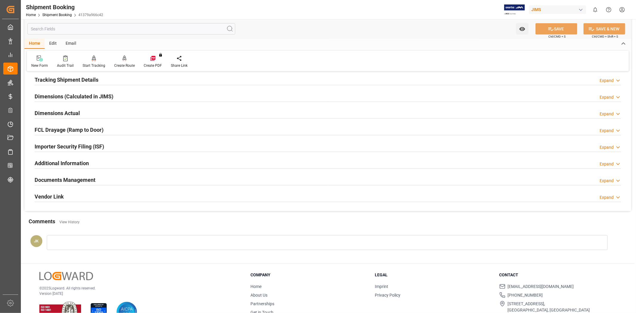
click at [95, 182] on div "Documents Management Expand" at bounding box center [328, 179] width 587 height 11
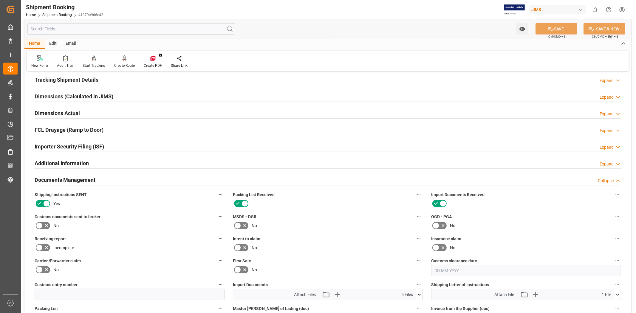
click at [184, 225] on div "No" at bounding box center [130, 226] width 190 height 10
click at [368, 223] on div "No" at bounding box center [328, 226] width 190 height 10
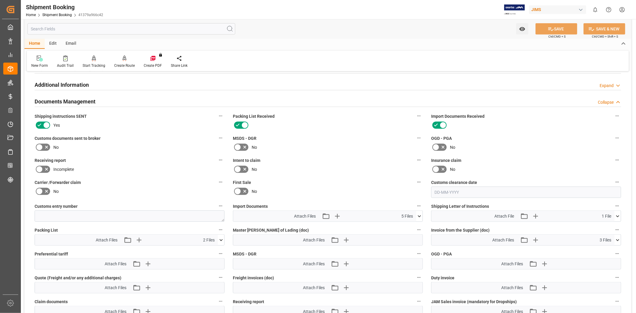
scroll to position [437, 0]
click at [349, 239] on icon "button" at bounding box center [346, 240] width 10 height 10
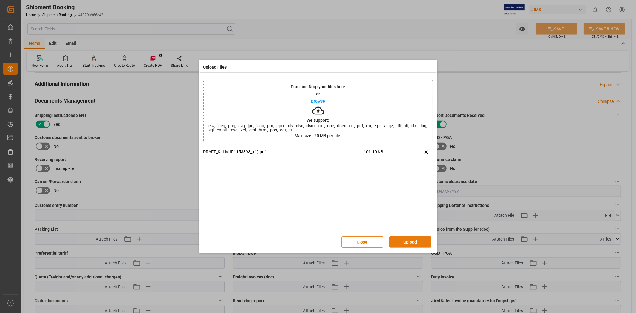
click at [412, 242] on button "Upload" at bounding box center [411, 242] width 42 height 11
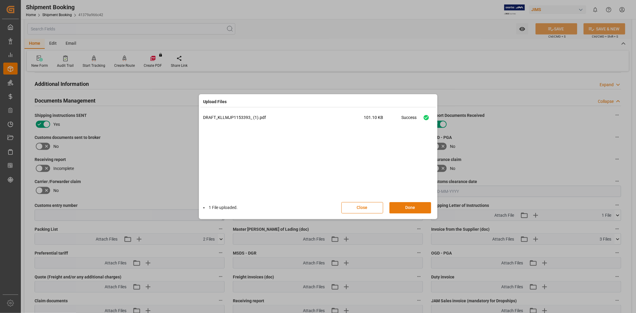
click at [411, 207] on button "Done" at bounding box center [411, 207] width 42 height 11
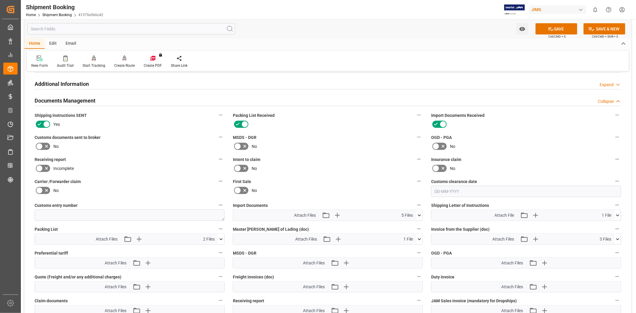
drag, startPoint x: 546, startPoint y: 31, endPoint x: 544, endPoint y: 35, distance: 4.3
click at [545, 32] on button "SAVE" at bounding box center [557, 28] width 42 height 11
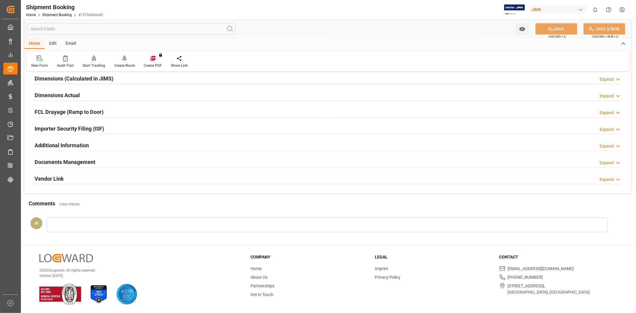
scroll to position [135, 0]
click at [233, 134] on div at bounding box center [328, 134] width 587 height 0
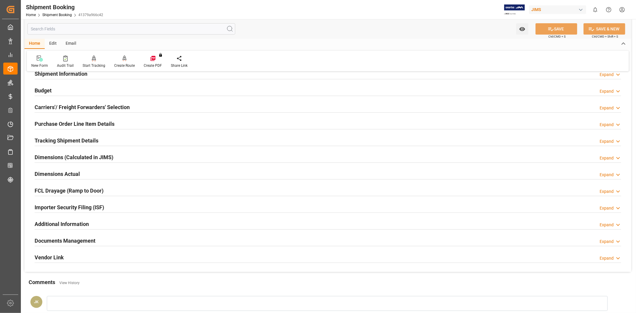
scroll to position [0, 0]
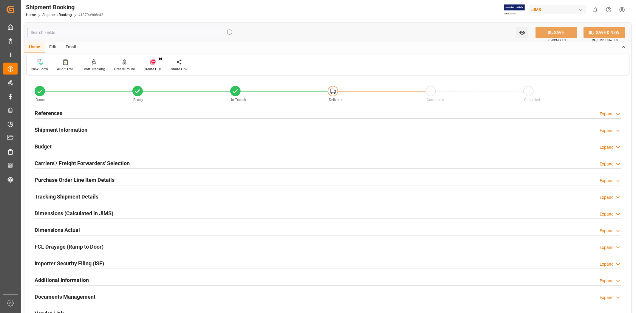
click at [113, 115] on div "References Expand" at bounding box center [328, 112] width 587 height 11
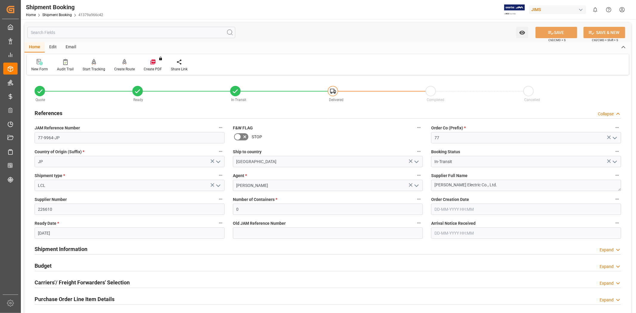
click at [112, 114] on div "References Collapse" at bounding box center [328, 112] width 587 height 11
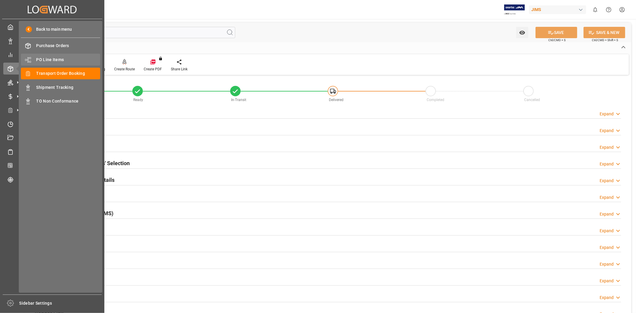
click at [54, 59] on span "PO Line Items" at bounding box center [68, 60] width 64 height 6
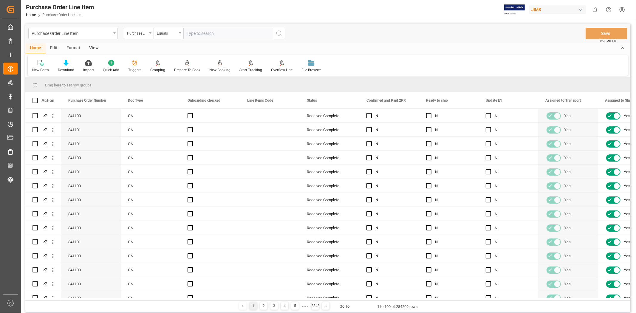
click at [203, 31] on input "text" at bounding box center [228, 33] width 90 height 11
click at [147, 33] on div "Purchase Order Number" at bounding box center [137, 32] width 20 height 7
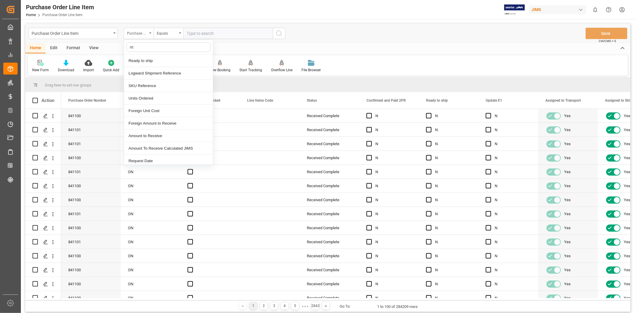
type input "ref"
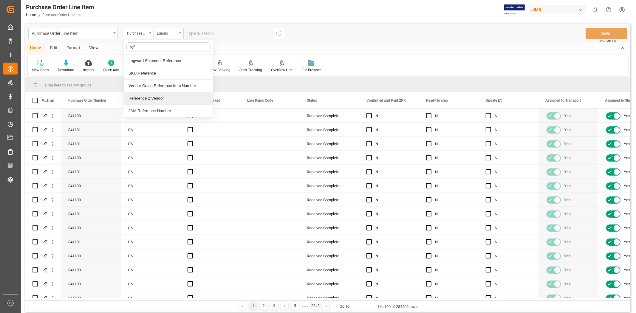
click at [166, 99] on div "Reference 2 Vendor" at bounding box center [168, 98] width 89 height 13
click at [212, 33] on input "text" at bounding box center [228, 33] width 90 height 11
paste input "77-9964-JP"
type input "77-9964-JP"
click at [283, 36] on button "search button" at bounding box center [279, 33] width 13 height 11
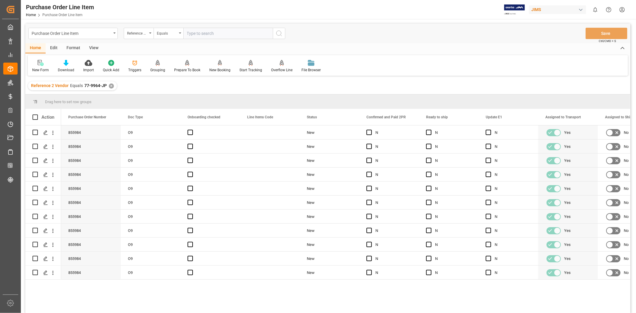
click at [93, 49] on div "View" at bounding box center [94, 48] width 18 height 10
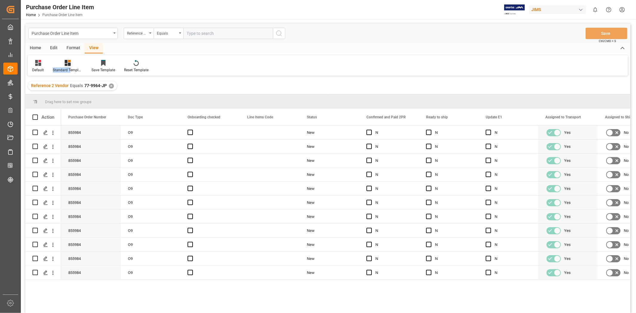
click at [70, 66] on div "Standard Templates" at bounding box center [67, 66] width 39 height 13
click at [84, 108] on div "HS Listing CANADA" at bounding box center [84, 109] width 52 height 6
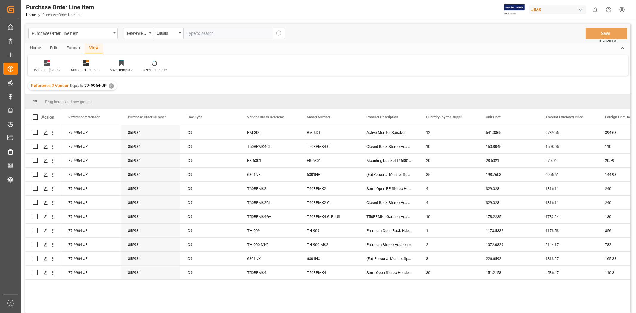
click at [34, 48] on div "Home" at bounding box center [35, 48] width 20 height 10
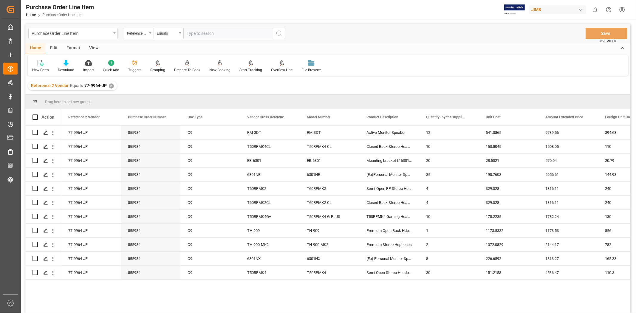
click at [66, 65] on icon at bounding box center [66, 63] width 5 height 6
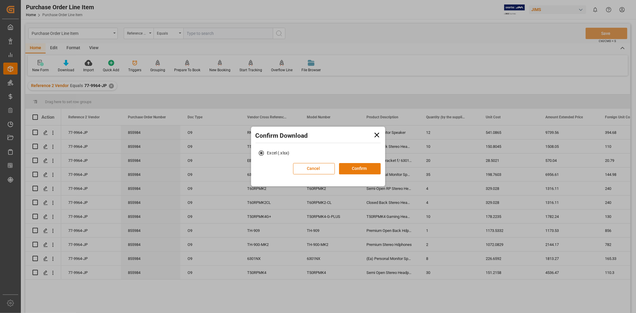
click at [367, 169] on button "Confirm" at bounding box center [360, 168] width 42 height 11
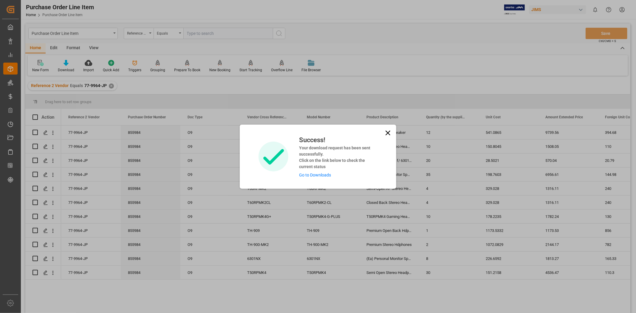
click at [323, 174] on link "Go to Downloads" at bounding box center [315, 175] width 32 height 5
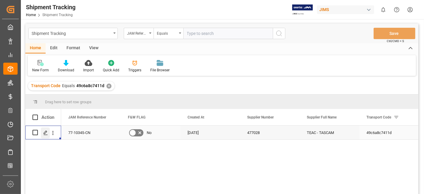
click at [46, 134] on icon "Press SPACE to select this row." at bounding box center [45, 132] width 5 height 5
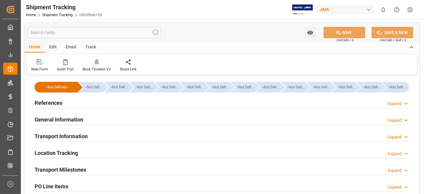
type input "[DATE] 00:00"
click at [68, 169] on h2 "Transport Milestones" at bounding box center [61, 170] width 52 height 8
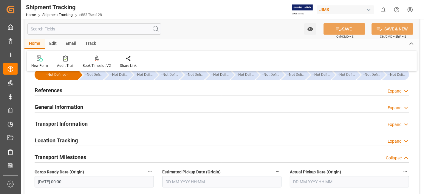
scroll to position [13, 0]
click at [300, 180] on input "text" at bounding box center [349, 180] width 119 height 11
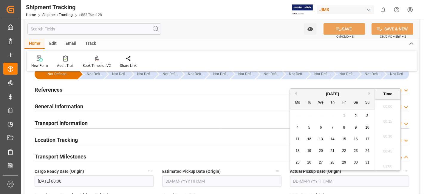
scroll to position [553, 0]
click at [295, 141] on div "11" at bounding box center [297, 139] width 7 height 7
type input "[DATE] 00:00"
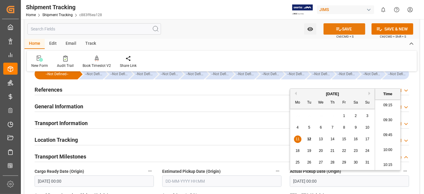
click at [330, 29] on button "SAVE" at bounding box center [345, 28] width 42 height 11
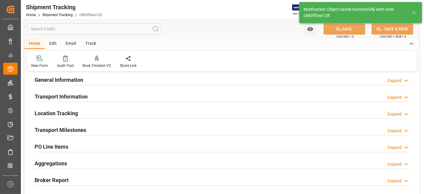
click at [98, 127] on div "Transport Milestones Expand" at bounding box center [222, 129] width 375 height 11
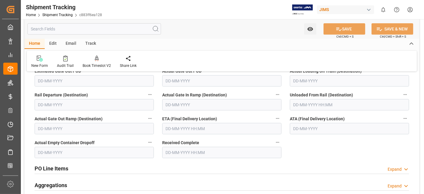
scroll to position [186, 0]
click at [167, 127] on input "text" at bounding box center [221, 127] width 119 height 11
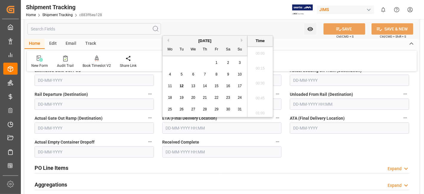
scroll to position [553, 0]
click at [186, 63] on div "28 29 30 31 1 2 3" at bounding box center [204, 63] width 81 height 12
click at [192, 96] on span "20" at bounding box center [193, 97] width 4 height 4
type input "[DATE] 00:00"
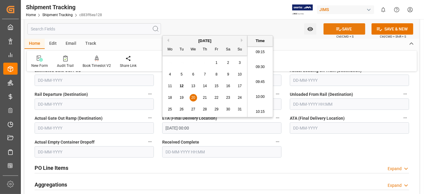
click at [349, 30] on button "SAVE" at bounding box center [345, 28] width 42 height 11
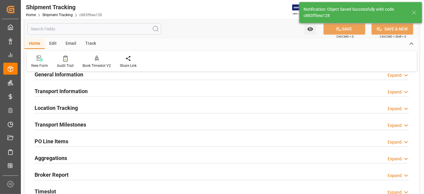
click at [77, 157] on div "Aggregations Expand" at bounding box center [222, 157] width 375 height 11
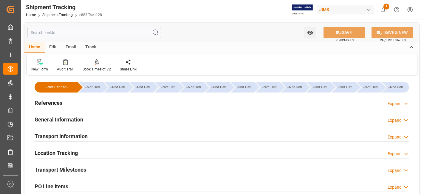
scroll to position [0, 0]
click at [62, 99] on div "References Expand" at bounding box center [222, 102] width 375 height 11
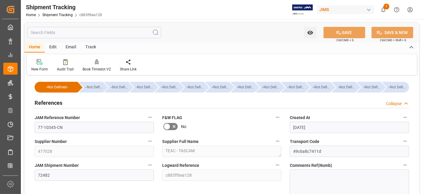
click at [64, 102] on div "References Collapse" at bounding box center [222, 102] width 375 height 11
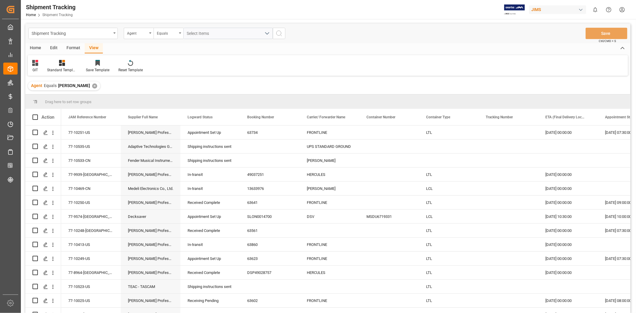
scroll to position [162, 0]
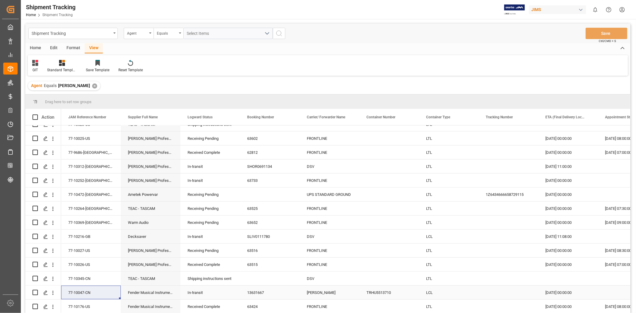
click at [88, 291] on div "77-10047-CN" at bounding box center [91, 293] width 60 height 14
click at [84, 293] on div "77-10047-CN" at bounding box center [91, 293] width 60 height 14
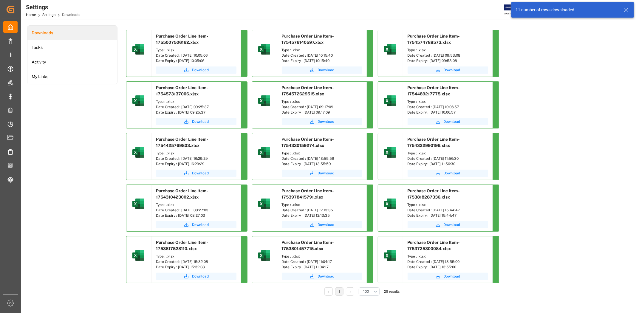
click at [201, 71] on span "Download" at bounding box center [200, 69] width 17 height 5
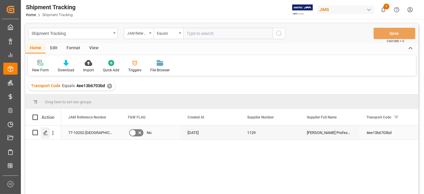
click at [47, 132] on icon "Press SPACE to select this row." at bounding box center [45, 132] width 5 height 5
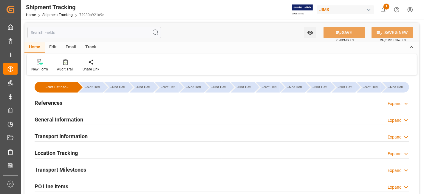
type input "[DATE]"
click at [57, 104] on h2 "References" at bounding box center [49, 103] width 28 height 8
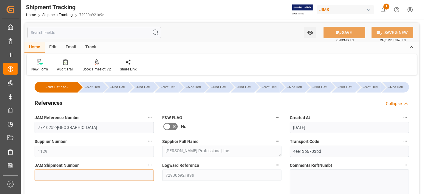
click at [104, 176] on input at bounding box center [94, 174] width 119 height 11
paste input "72537"
type input "72537"
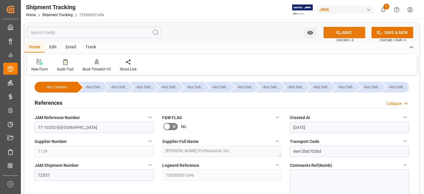
click at [333, 35] on button "SAVE" at bounding box center [345, 32] width 42 height 11
